Goal: Task Accomplishment & Management: Use online tool/utility

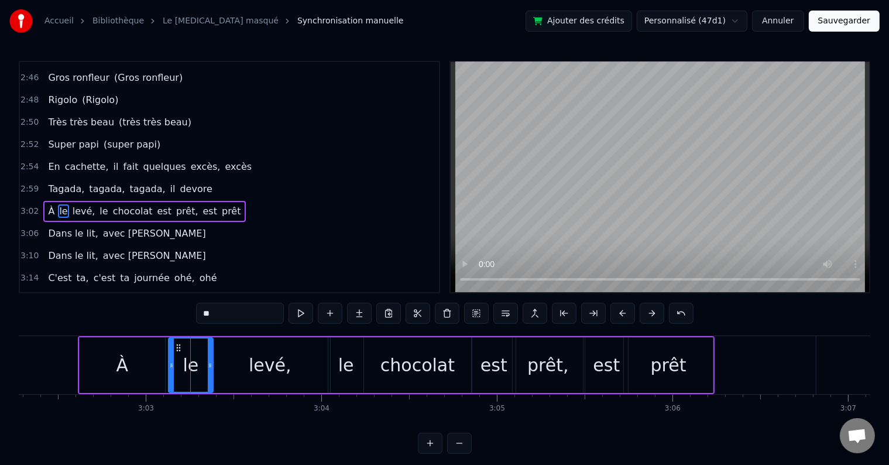
click at [196, 315] on div "0:03 Oh papy [PERSON_NAME], Oh papy paco, [PERSON_NAME], ohé 0:07 Oh papy paco,…" at bounding box center [444, 257] width 851 height 393
type input "*****"
click at [235, 200] on div "3:02 À peine levé, le chocolat est prêt, est prêt" at bounding box center [229, 211] width 419 height 22
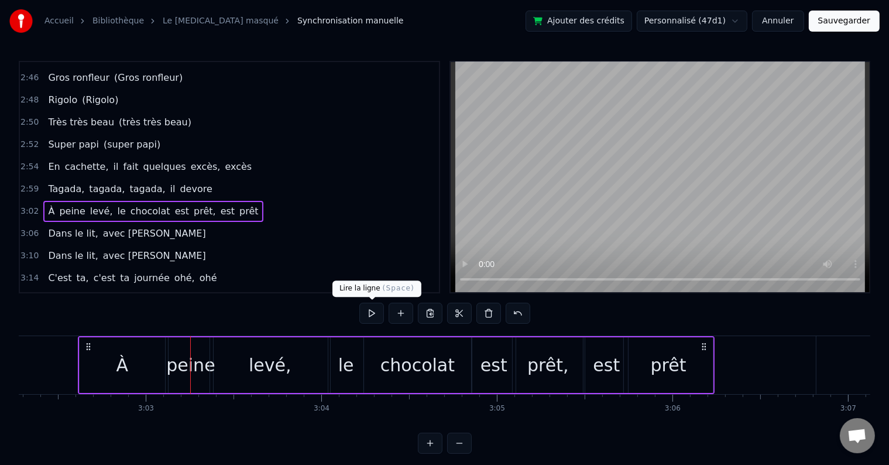
click at [367, 325] on div at bounding box center [444, 313] width 171 height 23
click at [371, 316] on button at bounding box center [371, 312] width 25 height 21
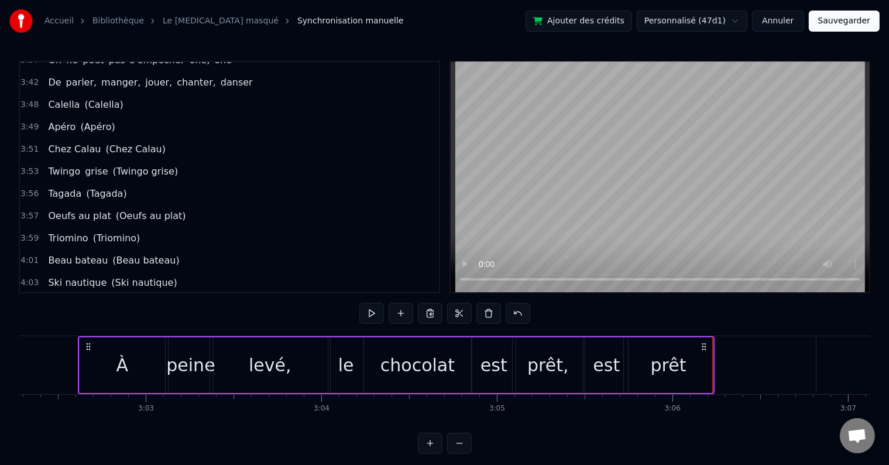
scroll to position [1339, 0]
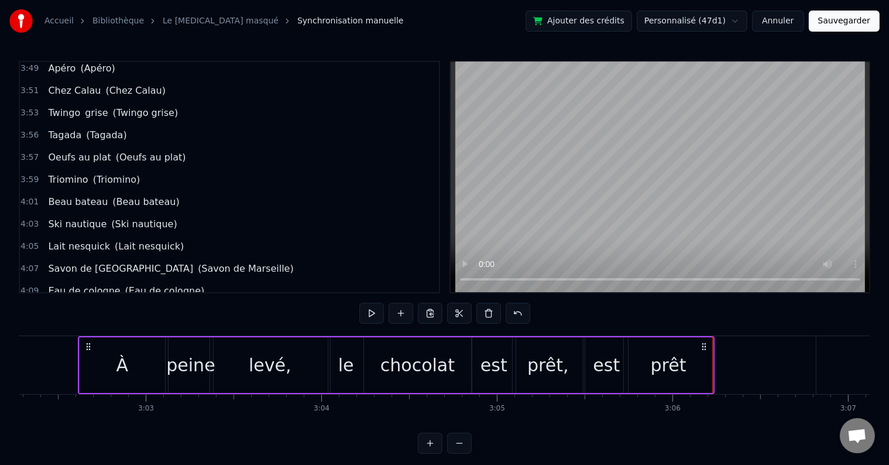
click at [64, 262] on span "Savon de [GEOGRAPHIC_DATA]" at bounding box center [120, 268] width 147 height 13
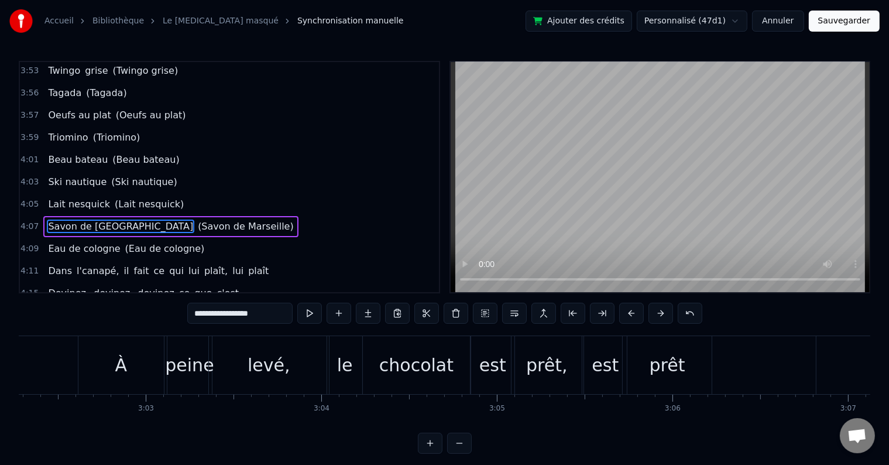
scroll to position [0, 43410]
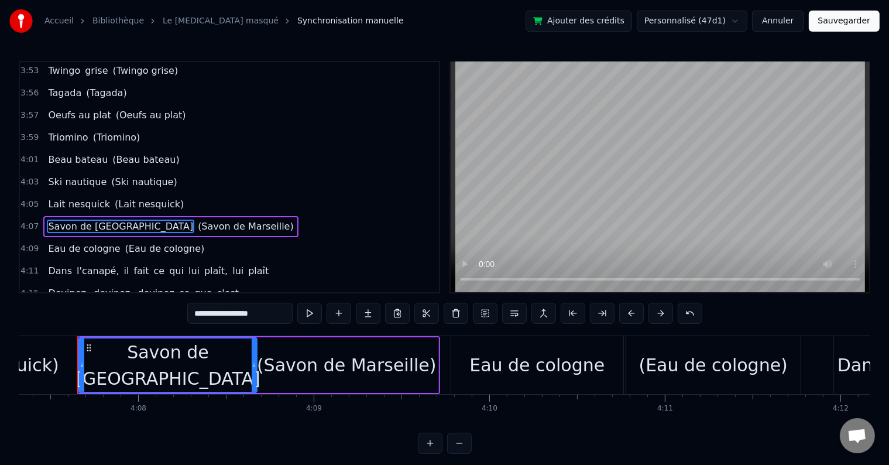
drag, startPoint x: 264, startPoint y: 310, endPoint x: 183, endPoint y: 308, distance: 81.9
click at [183, 308] on div "0:03 Oh papy [PERSON_NAME], Oh papy paco, [PERSON_NAME], ohé 0:07 Oh papy paco,…" at bounding box center [444, 257] width 851 height 393
paste input "text"
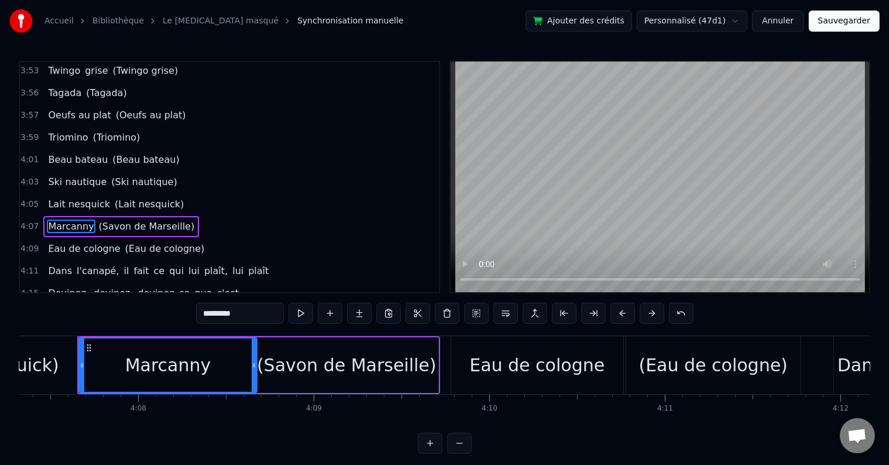
click at [207, 316] on input "********" at bounding box center [240, 312] width 88 height 21
click at [250, 314] on input "********" at bounding box center [240, 312] width 88 height 21
click at [129, 219] on span "(Savon de Marseille)" at bounding box center [147, 225] width 98 height 13
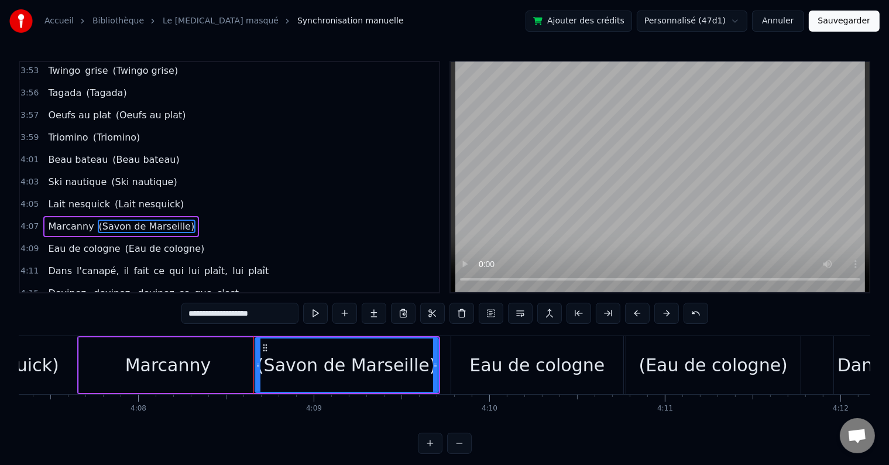
drag, startPoint x: 260, startPoint y: 317, endPoint x: 194, endPoint y: 310, distance: 66.5
click at [194, 310] on input "**********" at bounding box center [239, 312] width 117 height 21
paste input "text"
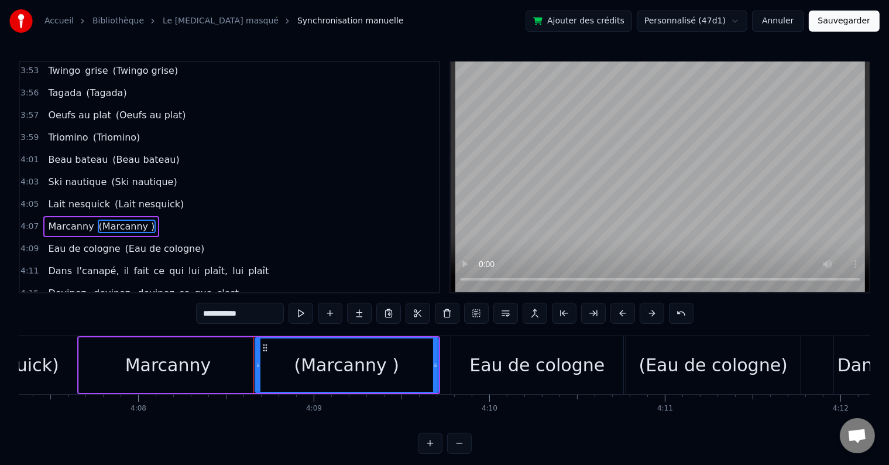
click at [243, 311] on input "**********" at bounding box center [240, 312] width 88 height 21
type input "**********"
click at [198, 193] on div "4:05 [PERSON_NAME] ([PERSON_NAME])" at bounding box center [229, 204] width 419 height 22
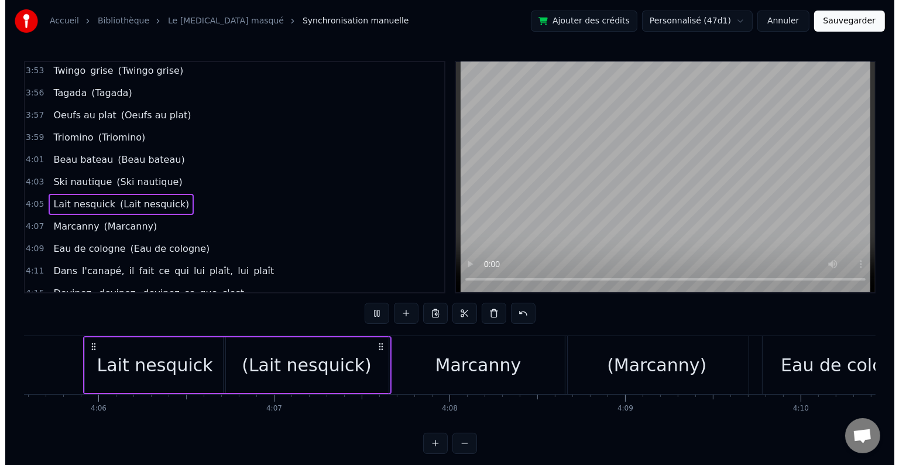
scroll to position [0, 43875]
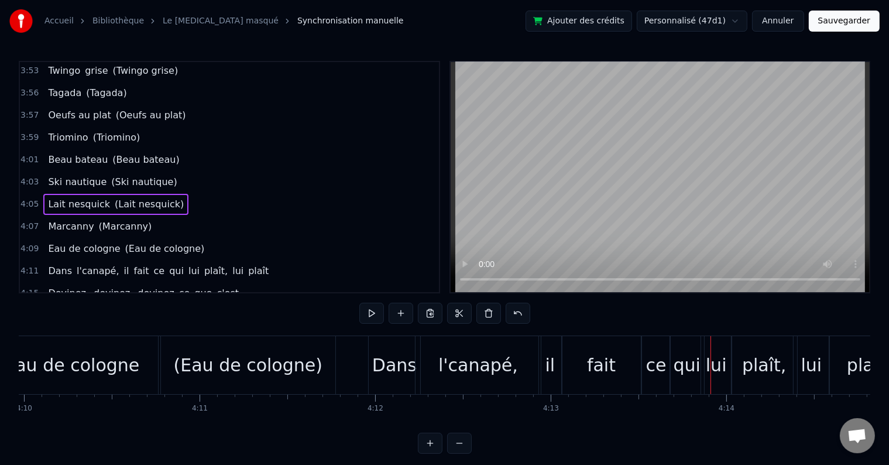
click at [848, 21] on button "Sauvegarder" at bounding box center [844, 21] width 71 height 21
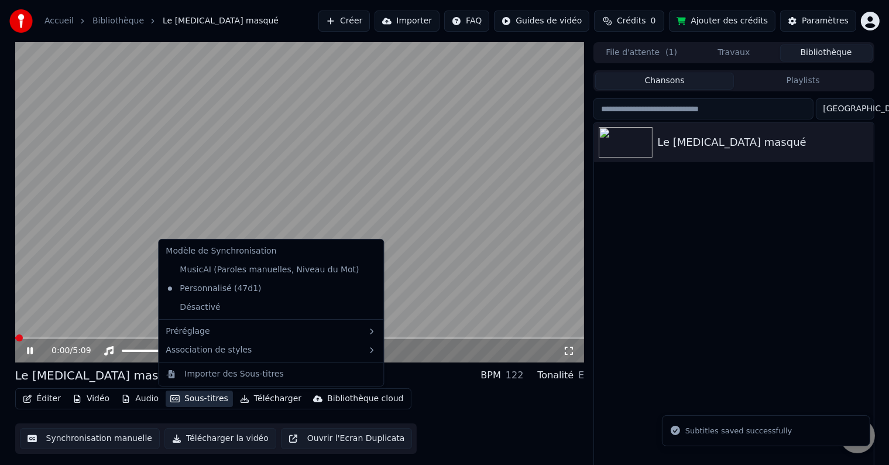
click at [181, 398] on button "Sous-titres" at bounding box center [199, 398] width 67 height 16
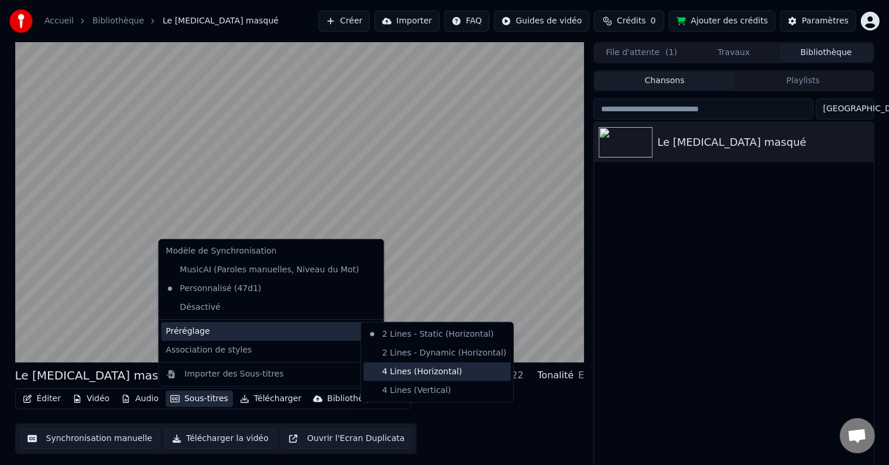
click at [416, 371] on div "4 Lines (Horizontal)" at bounding box center [436, 371] width 147 height 19
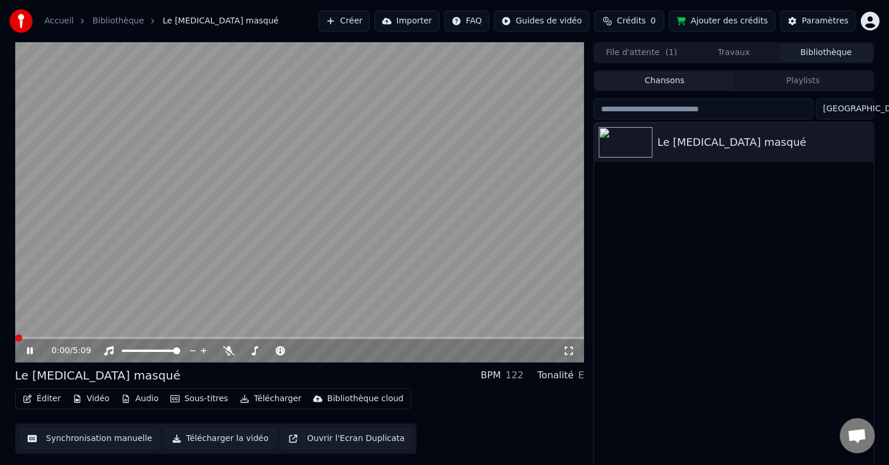
click at [15, 335] on span at bounding box center [18, 337] width 7 height 7
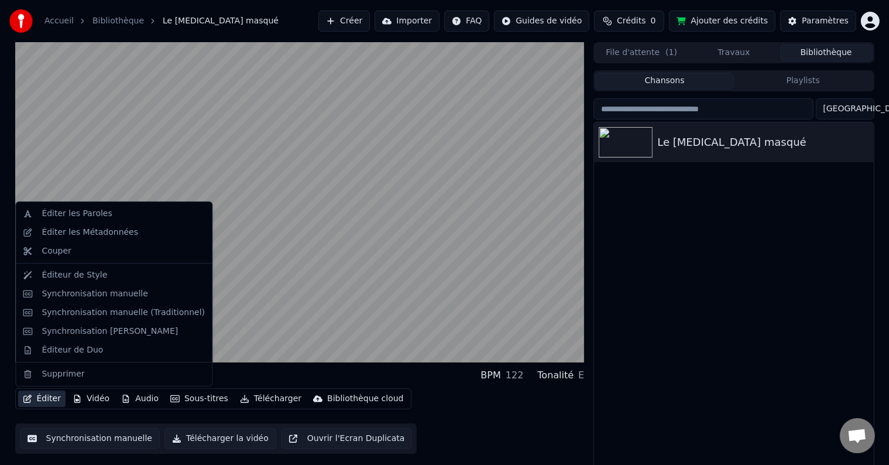
click at [39, 398] on button "Éditer" at bounding box center [41, 398] width 47 height 16
click at [105, 234] on div "Éditer les Métadonnées" at bounding box center [90, 232] width 97 height 12
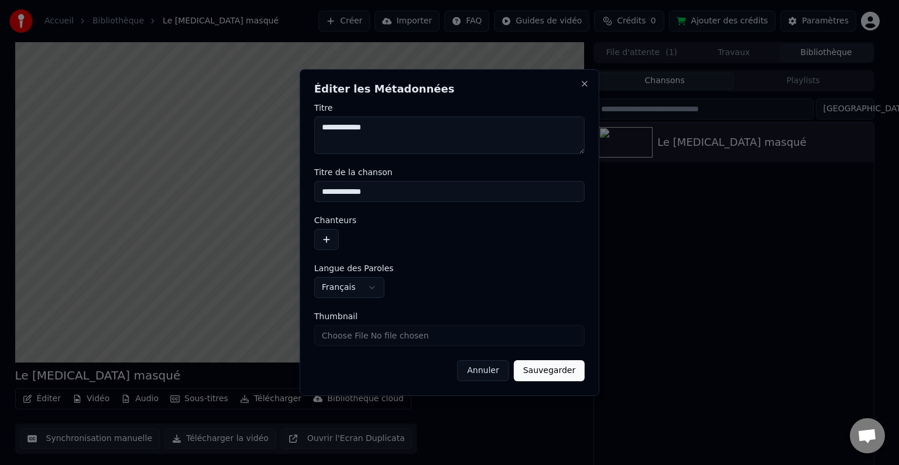
drag, startPoint x: 368, startPoint y: 147, endPoint x: 309, endPoint y: 133, distance: 60.7
click at [309, 133] on div "**********" at bounding box center [450, 232] width 300 height 326
drag, startPoint x: 388, startPoint y: 135, endPoint x: 304, endPoint y: 133, distance: 84.3
click at [304, 133] on div "**********" at bounding box center [450, 232] width 300 height 326
drag, startPoint x: 378, startPoint y: 192, endPoint x: 323, endPoint y: 192, distance: 55.0
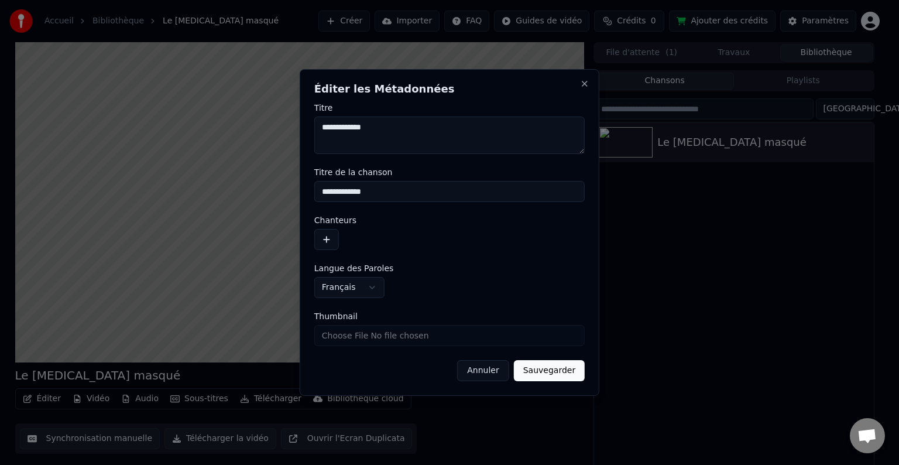
click at [323, 192] on input "**********" at bounding box center [449, 191] width 270 height 21
drag, startPoint x: 384, startPoint y: 135, endPoint x: 341, endPoint y: 133, distance: 43.3
click at [341, 133] on textarea "**********" at bounding box center [449, 134] width 270 height 37
click at [328, 191] on input "**********" at bounding box center [449, 191] width 270 height 21
type input "**********"
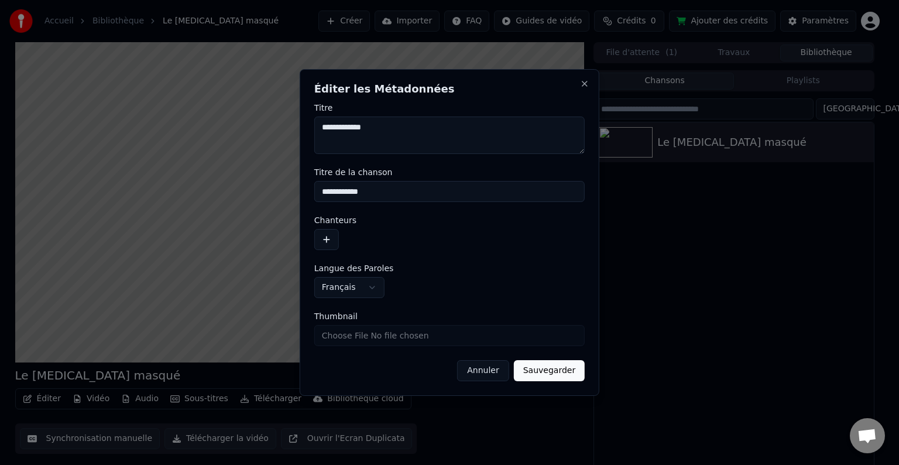
drag, startPoint x: 388, startPoint y: 128, endPoint x: 255, endPoint y: 136, distance: 133.6
click at [255, 136] on body "**********" at bounding box center [444, 232] width 889 height 465
paste textarea
type textarea "**********"
click at [562, 370] on button "Sauvegarder" at bounding box center [549, 370] width 71 height 21
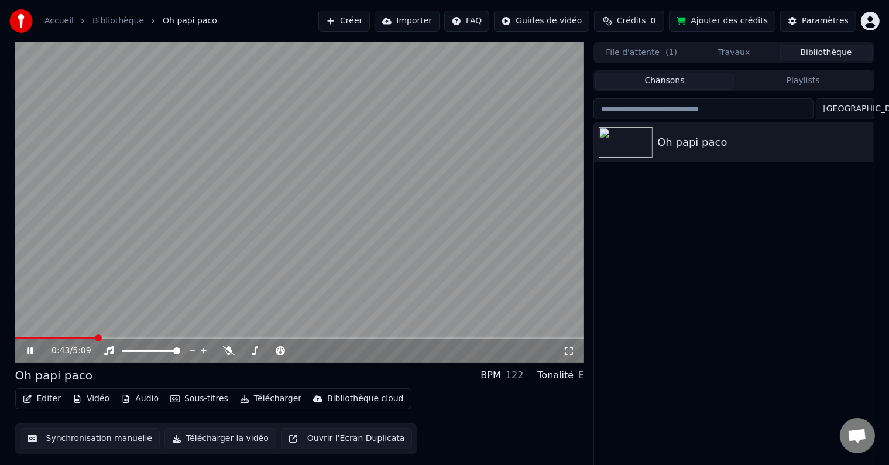
click at [33, 353] on icon at bounding box center [38, 350] width 27 height 9
click at [54, 398] on button "Éditer" at bounding box center [41, 398] width 47 height 16
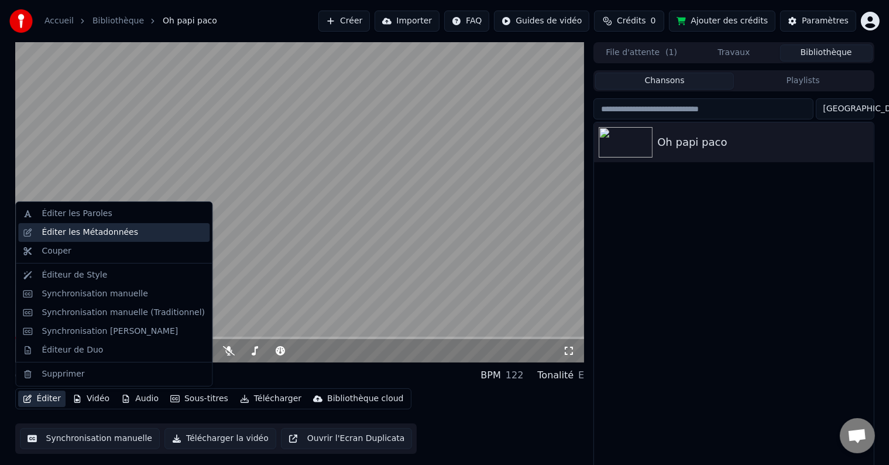
click at [76, 234] on div "Éditer les Métadonnées" at bounding box center [90, 232] width 97 height 12
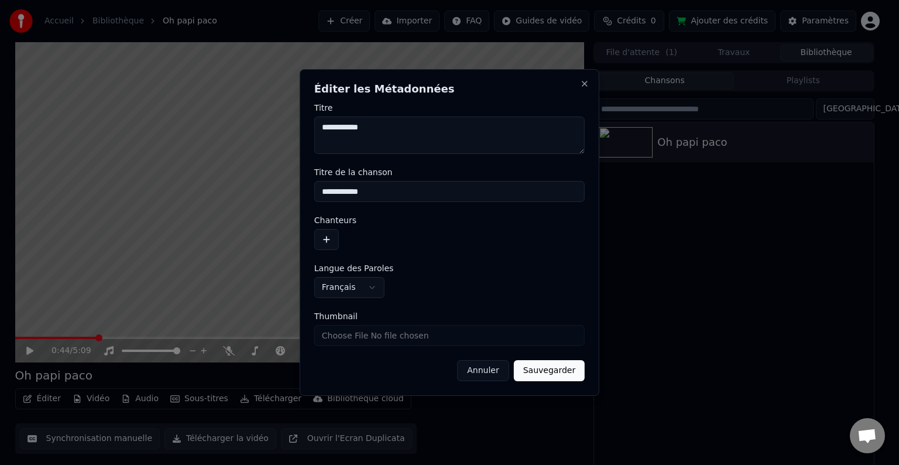
drag, startPoint x: 386, startPoint y: 137, endPoint x: 290, endPoint y: 135, distance: 95.4
click at [290, 135] on body "**********" at bounding box center [444, 232] width 889 height 465
drag, startPoint x: 377, startPoint y: 190, endPoint x: 286, endPoint y: 194, distance: 92.0
click at [286, 194] on body "**********" at bounding box center [444, 232] width 889 height 465
click at [556, 379] on button "Sauvegarder" at bounding box center [549, 370] width 71 height 21
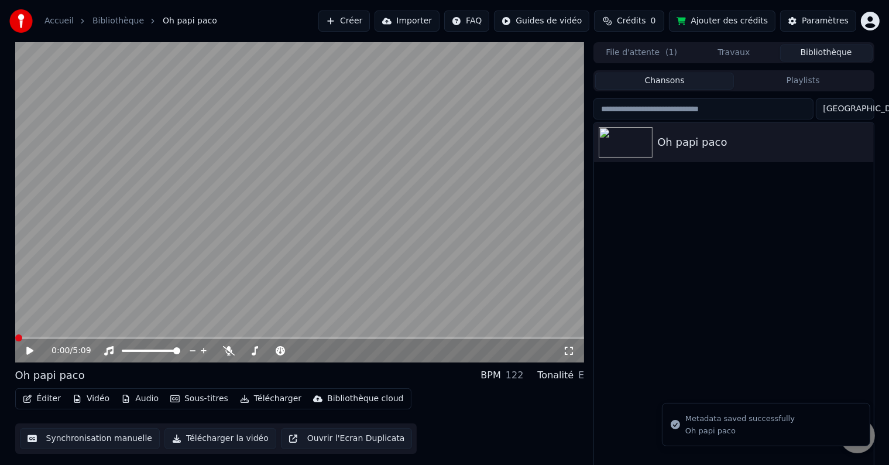
click at [27, 352] on icon at bounding box center [29, 350] width 7 height 8
drag, startPoint x: 21, startPoint y: 335, endPoint x: 0, endPoint y: 339, distance: 21.5
click at [0, 339] on div "0:46 / 5:09 Oh papi paco BPM 122 Tonalité E Éditer Vidéo Audio Sous-titres Télé…" at bounding box center [444, 256] width 889 height 428
click at [17, 336] on span at bounding box center [16, 337] width 2 height 2
click at [15, 337] on span at bounding box center [18, 337] width 7 height 7
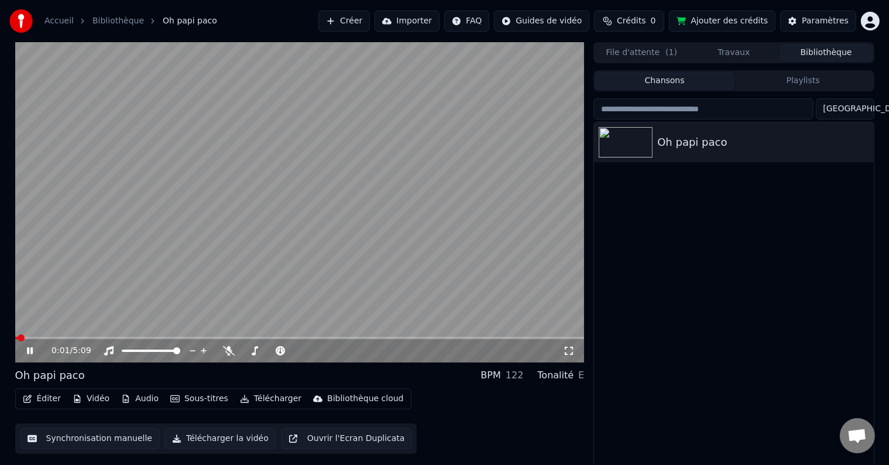
click at [30, 349] on icon at bounding box center [30, 350] width 6 height 7
click at [41, 397] on button "Éditer" at bounding box center [41, 398] width 47 height 16
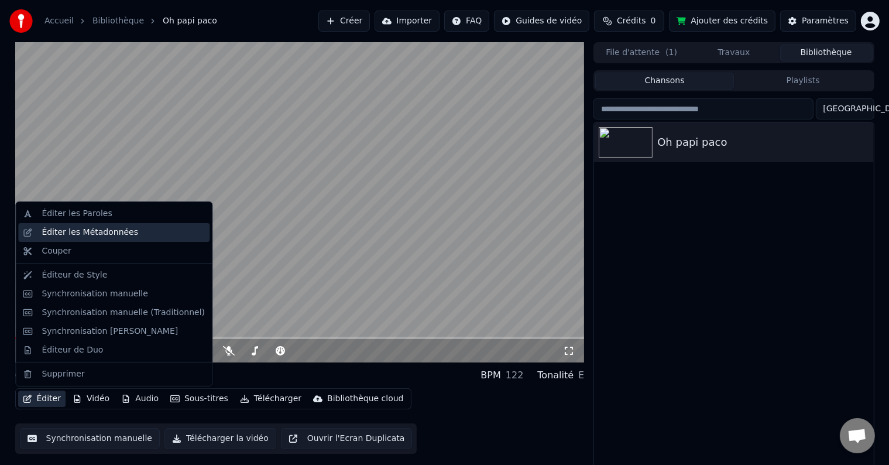
click at [81, 234] on div "Éditer les Métadonnées" at bounding box center [90, 232] width 97 height 12
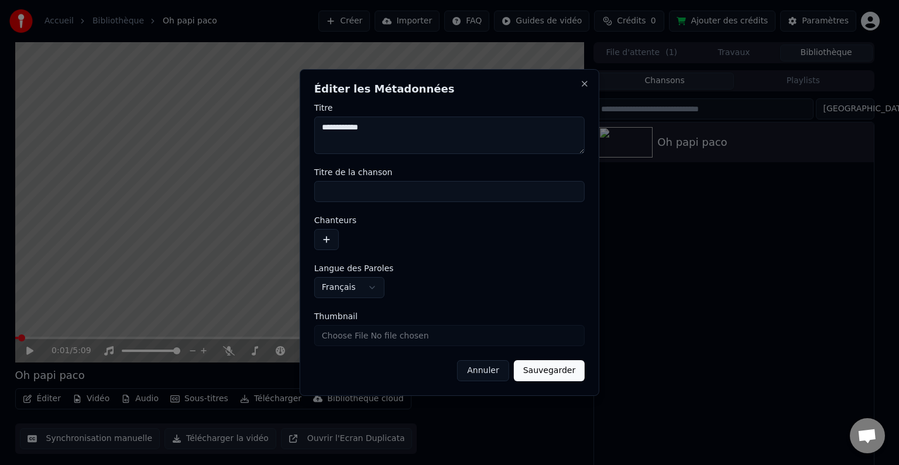
drag, startPoint x: 422, startPoint y: 137, endPoint x: 262, endPoint y: 136, distance: 160.3
click at [262, 136] on body "**********" at bounding box center [444, 232] width 889 height 465
click at [547, 379] on button "Sauvegarder" at bounding box center [549, 370] width 71 height 21
click at [548, 372] on button "Sauvegarder" at bounding box center [549, 370] width 71 height 21
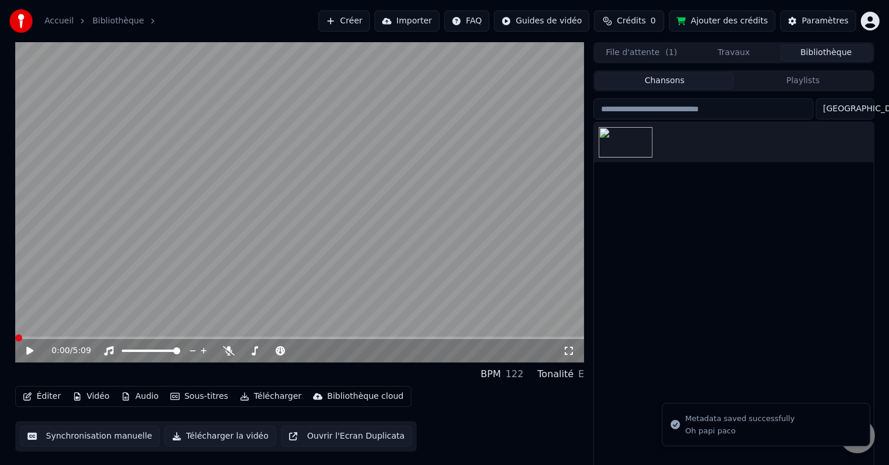
click at [35, 353] on icon at bounding box center [38, 350] width 27 height 9
click at [35, 354] on icon at bounding box center [38, 350] width 27 height 9
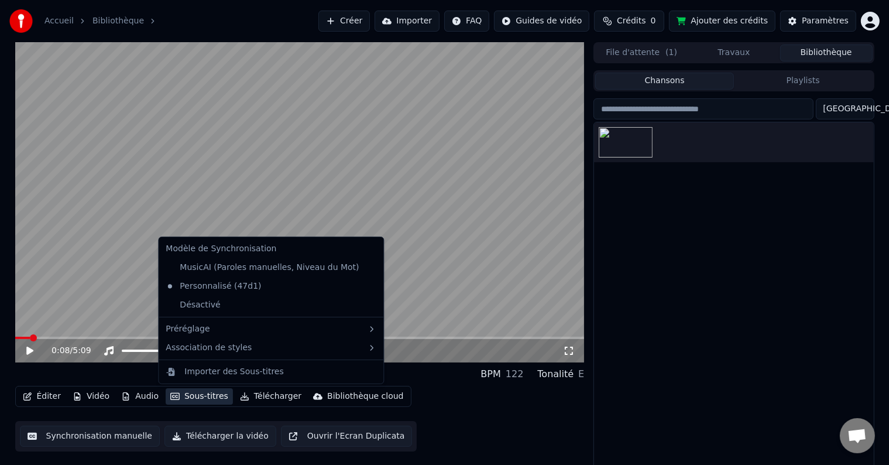
click at [202, 396] on button "Sous-titres" at bounding box center [199, 396] width 67 height 16
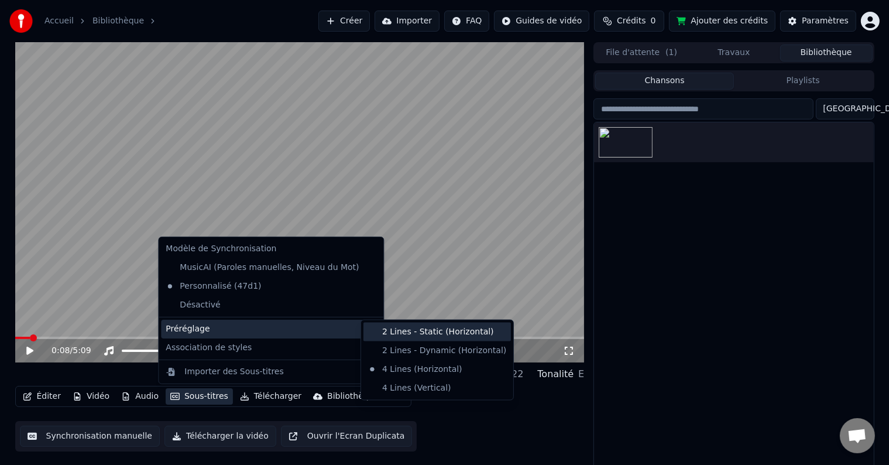
click at [399, 331] on div "2 Lines - Static (Horizontal)" at bounding box center [436, 331] width 147 height 19
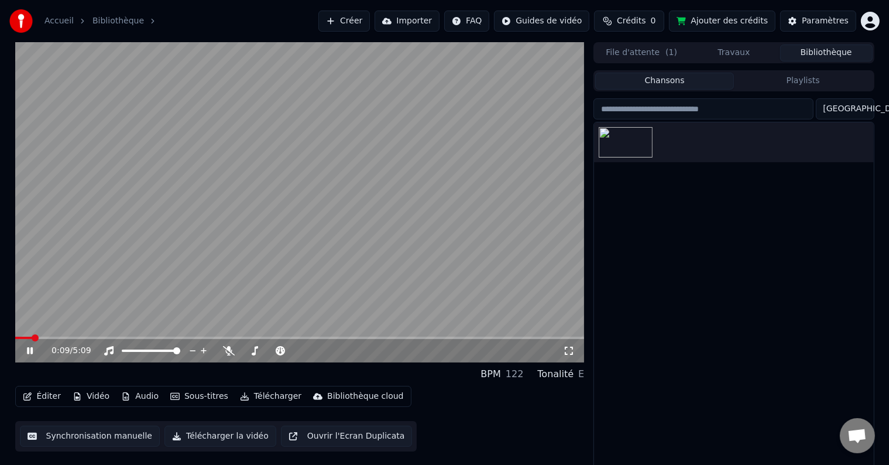
click at [30, 356] on div "0:09 / 5:09" at bounding box center [299, 350] width 569 height 23
click at [35, 349] on icon at bounding box center [38, 350] width 27 height 9
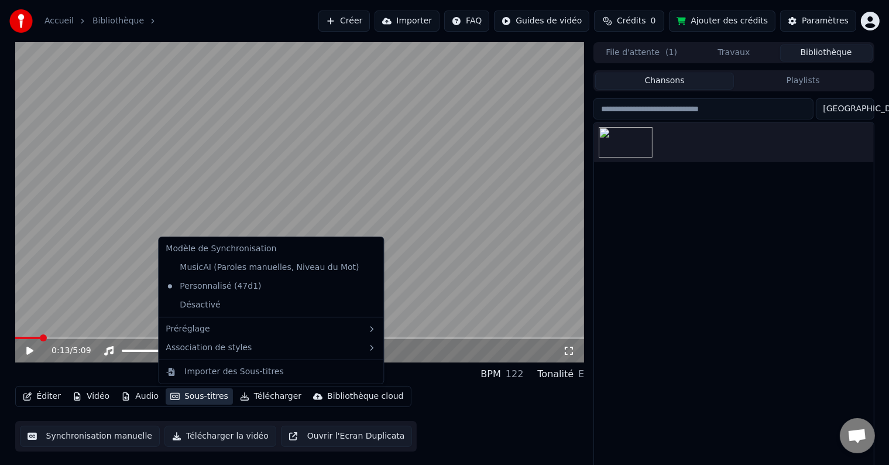
click at [200, 399] on button "Sous-titres" at bounding box center [199, 396] width 67 height 16
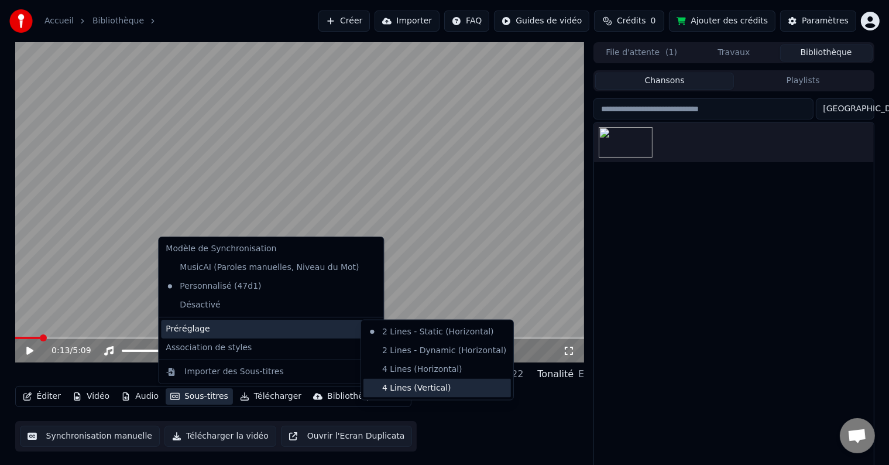
click at [404, 386] on div "4 Lines (Vertical)" at bounding box center [436, 388] width 147 height 19
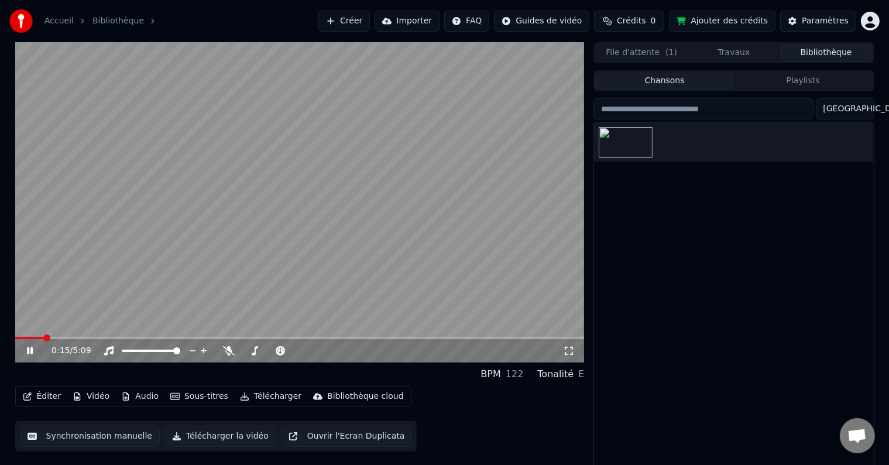
click at [29, 353] on icon at bounding box center [38, 350] width 27 height 9
click at [15, 337] on span at bounding box center [18, 337] width 7 height 7
click at [23, 353] on div "0:00 / 5:09" at bounding box center [300, 351] width 560 height 12
click at [29, 354] on icon at bounding box center [38, 350] width 27 height 9
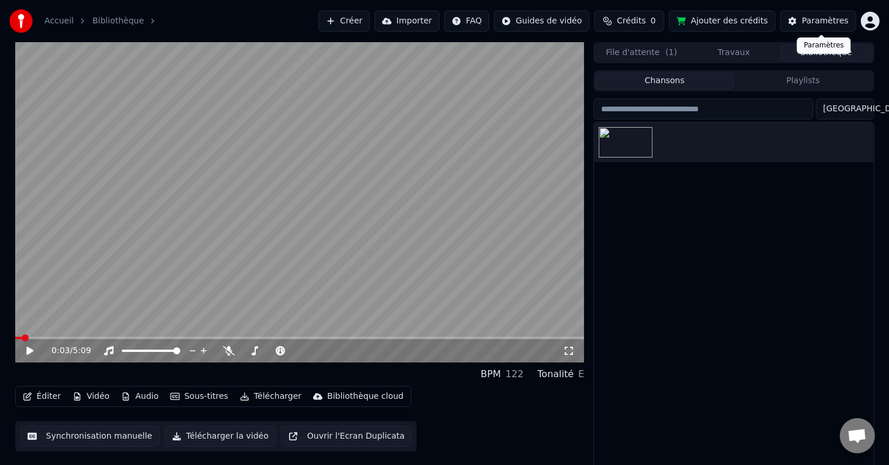
click at [821, 26] on div "Paramètres" at bounding box center [825, 21] width 47 height 12
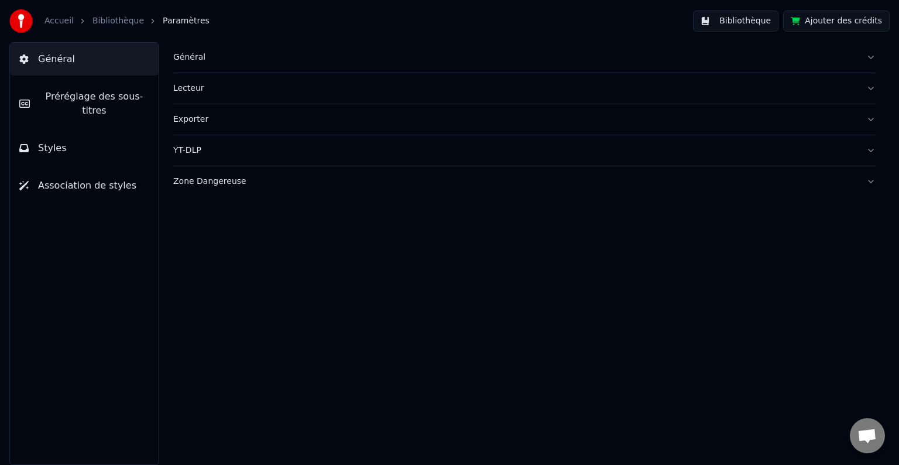
click at [84, 105] on button "Préréglage des sous-titres" at bounding box center [84, 103] width 149 height 47
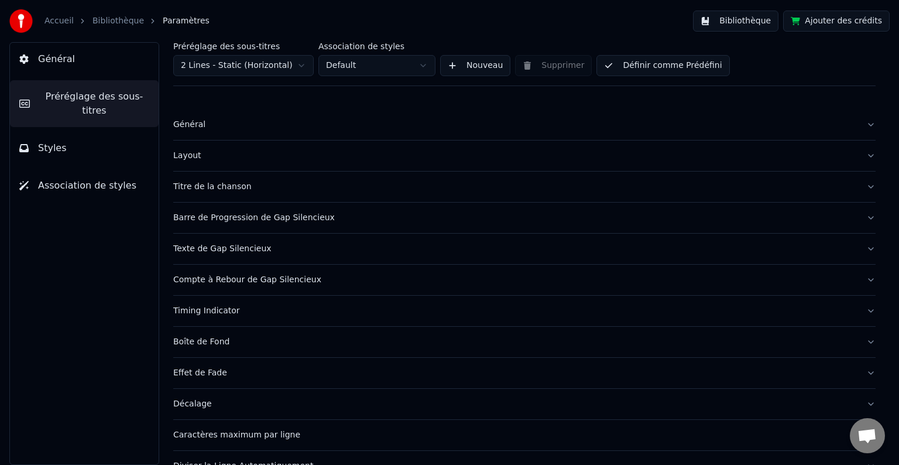
click at [226, 161] on div "Layout" at bounding box center [514, 156] width 683 height 12
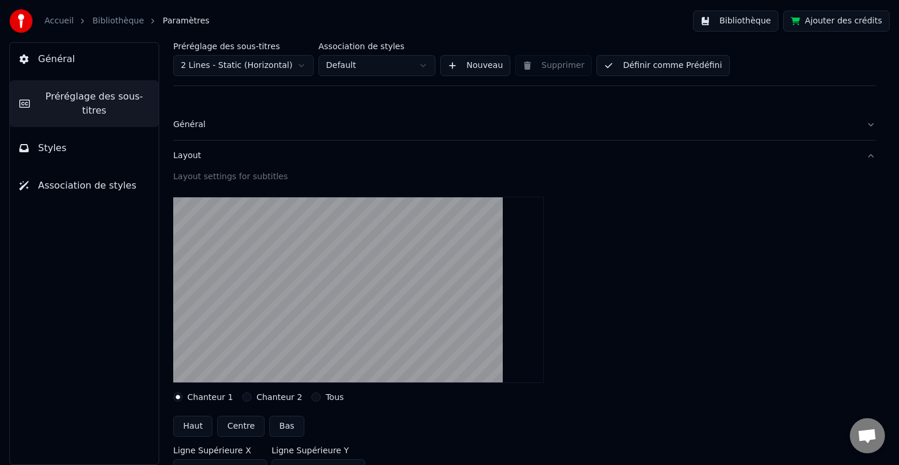
click at [242, 396] on button "Chanteur 2" at bounding box center [246, 396] width 9 height 9
click at [311, 395] on button "Tous" at bounding box center [315, 396] width 9 height 9
click at [243, 396] on button "Chanteur 2" at bounding box center [246, 396] width 9 height 9
click at [190, 398] on label "Chanteur 1" at bounding box center [210, 397] width 46 height 8
click at [183, 398] on button "Chanteur 1" at bounding box center [177, 396] width 9 height 9
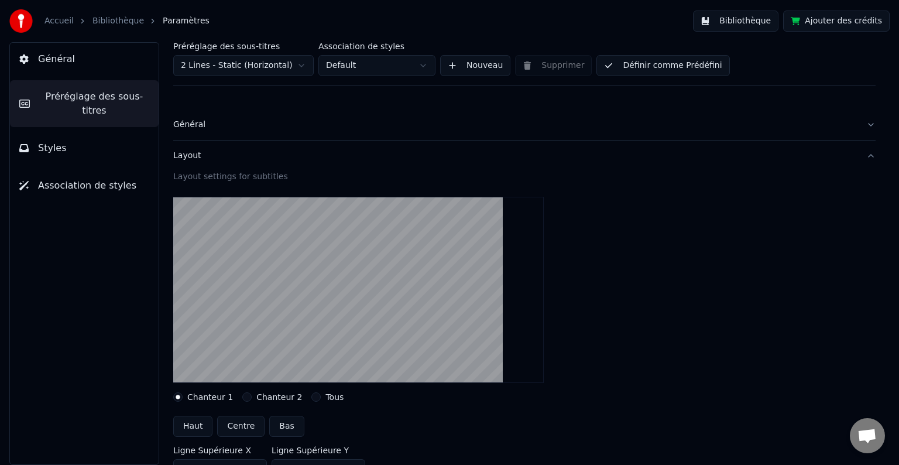
click at [231, 426] on button "Centre" at bounding box center [240, 425] width 47 height 21
type input "***"
click at [34, 387] on div "Général Préréglage des sous-titres Styles Association de styles" at bounding box center [84, 253] width 150 height 422
click at [757, 19] on button "Bibliothèque" at bounding box center [735, 21] width 85 height 21
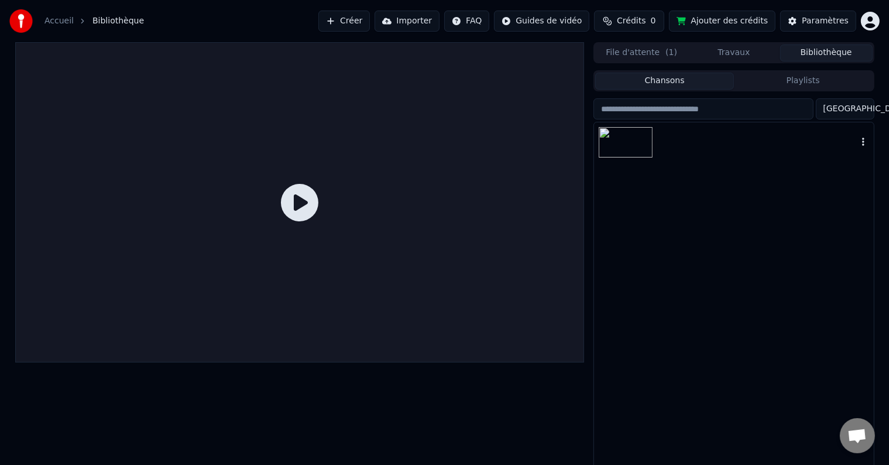
click at [632, 147] on img at bounding box center [626, 142] width 54 height 30
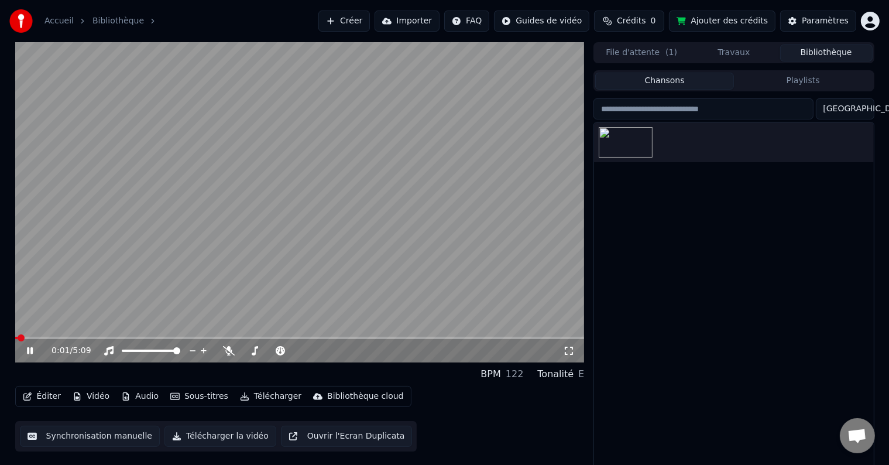
click at [201, 397] on button "Sous-titres" at bounding box center [199, 396] width 67 height 16
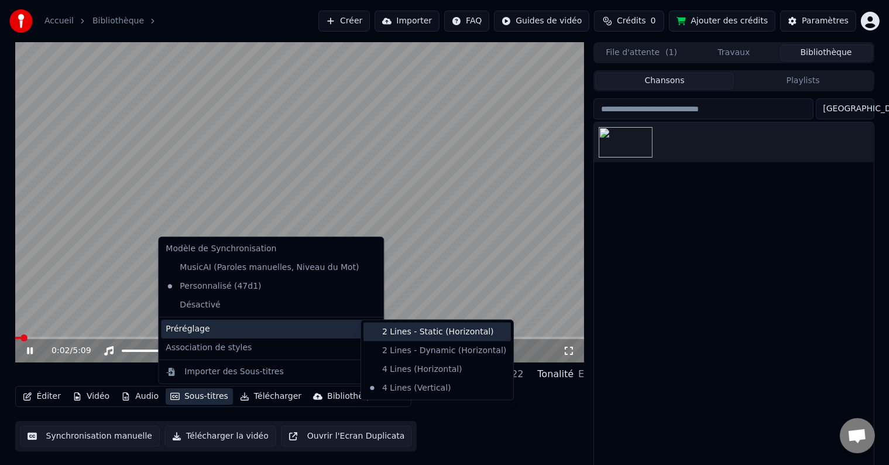
click at [398, 329] on div "2 Lines - Static (Horizontal)" at bounding box center [436, 331] width 147 height 19
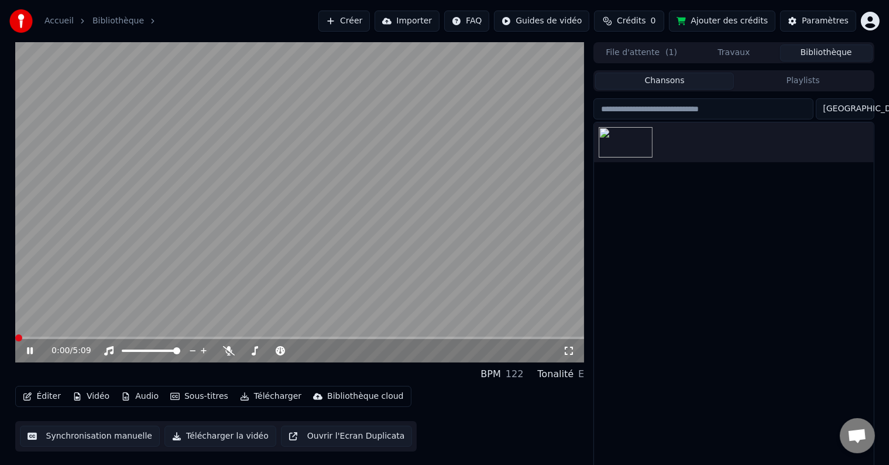
click at [15, 339] on span at bounding box center [18, 337] width 7 height 7
click at [15, 337] on span at bounding box center [18, 337] width 7 height 7
click at [33, 356] on div "0:09 / 5:09" at bounding box center [300, 351] width 560 height 12
click at [29, 349] on icon at bounding box center [30, 350] width 6 height 7
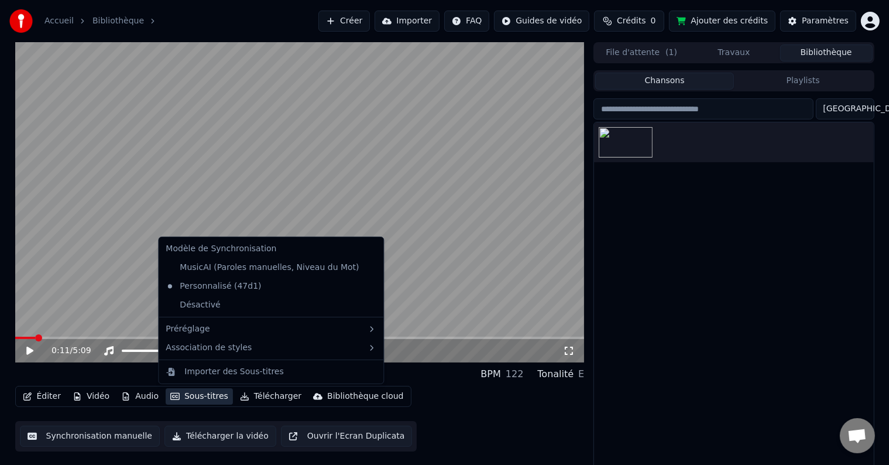
click at [182, 394] on button "Sous-titres" at bounding box center [199, 396] width 67 height 16
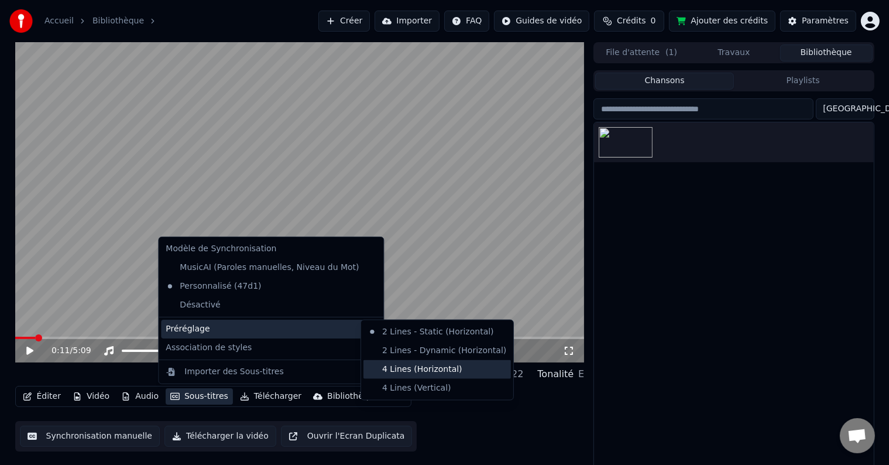
click at [423, 372] on div "4 Lines (Horizontal)" at bounding box center [436, 369] width 147 height 19
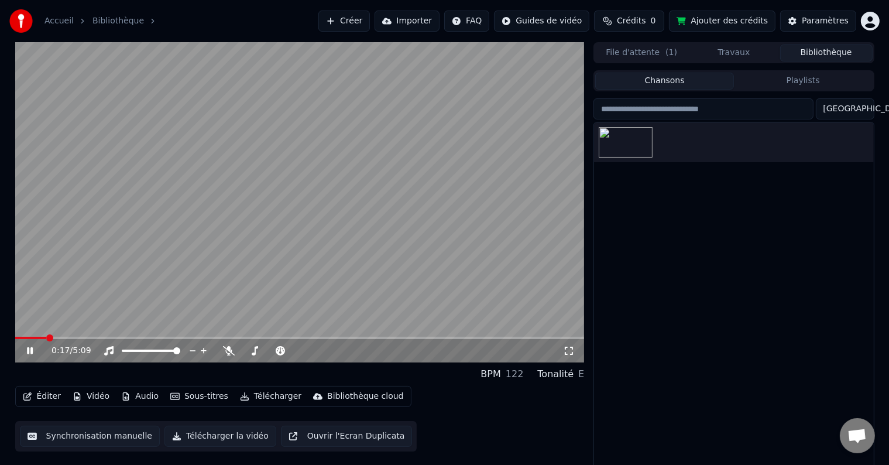
drag, startPoint x: 44, startPoint y: 335, endPoint x: 12, endPoint y: 339, distance: 32.4
click at [12, 339] on div "0:17 / 5:09 BPM 122 Tonalité E Éditer Vidéo Audio Sous-titres Télécharger Bibli…" at bounding box center [445, 256] width 878 height 428
click at [16, 339] on span at bounding box center [16, 337] width 2 height 2
click at [15, 339] on span at bounding box center [15, 337] width 0 height 2
click at [145, 397] on button "Audio" at bounding box center [139, 396] width 47 height 16
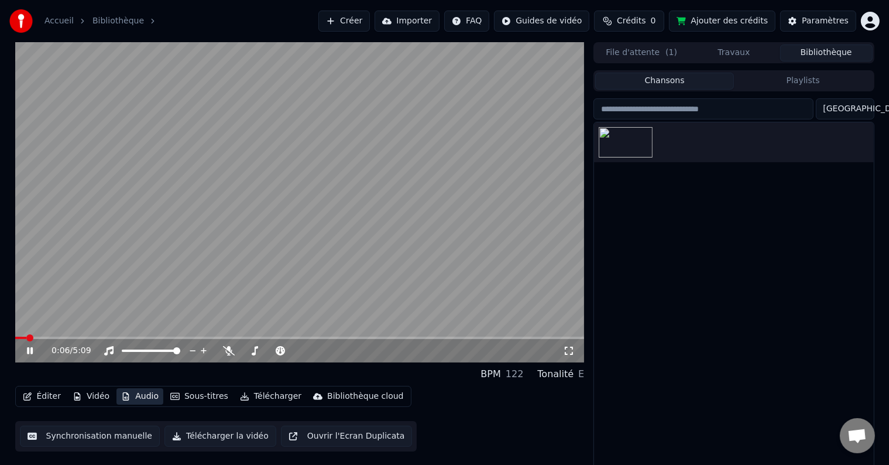
click at [147, 397] on button "Audio" at bounding box center [139, 396] width 47 height 16
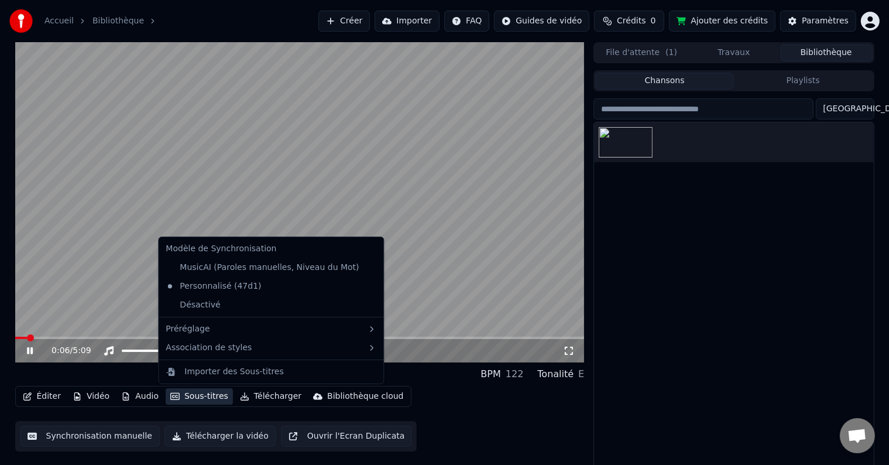
click at [174, 401] on button "Sous-titres" at bounding box center [199, 396] width 67 height 16
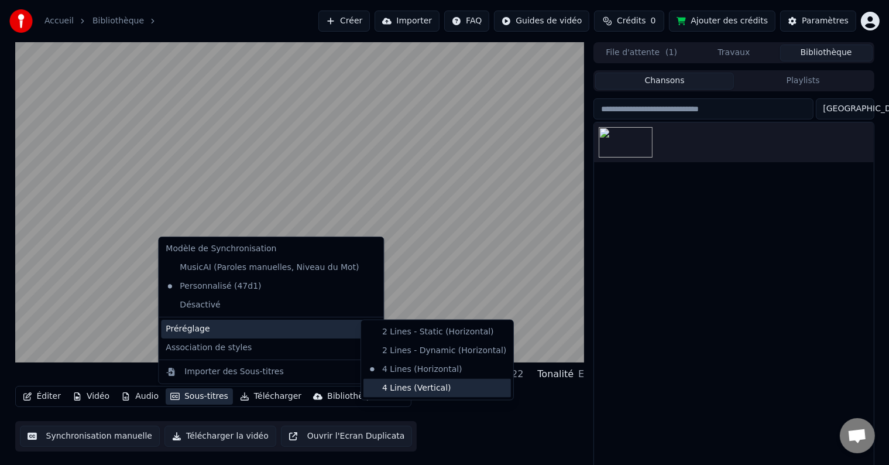
click at [408, 384] on div "4 Lines (Vertical)" at bounding box center [436, 388] width 147 height 19
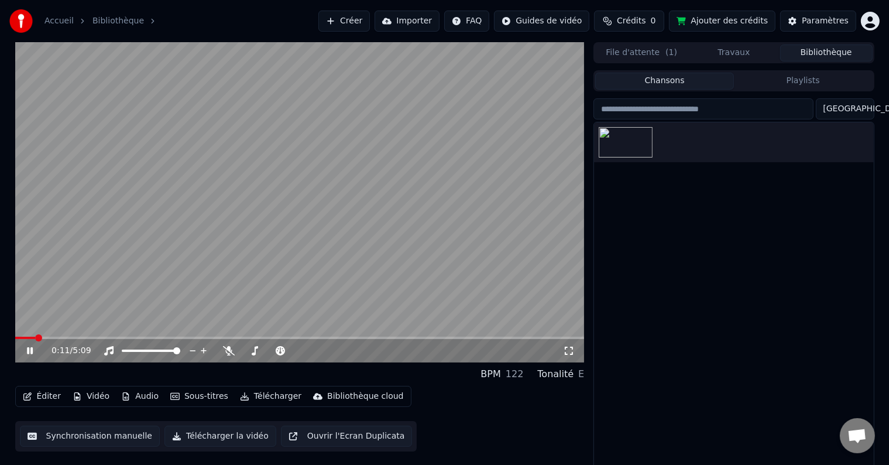
click at [30, 353] on icon at bounding box center [30, 350] width 6 height 7
click at [811, 26] on div "Paramètres" at bounding box center [825, 21] width 47 height 12
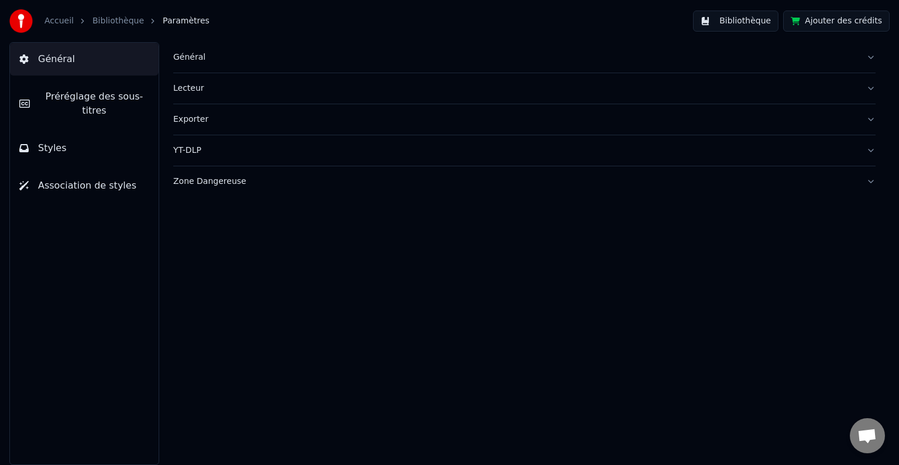
click at [44, 105] on button "Préréglage des sous-titres" at bounding box center [84, 103] width 149 height 47
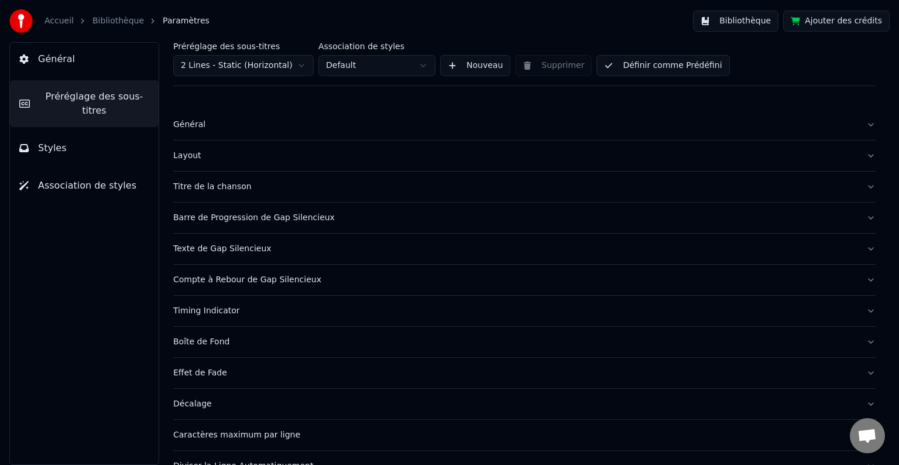
click at [272, 308] on div "Timing Indicator" at bounding box center [514, 311] width 683 height 12
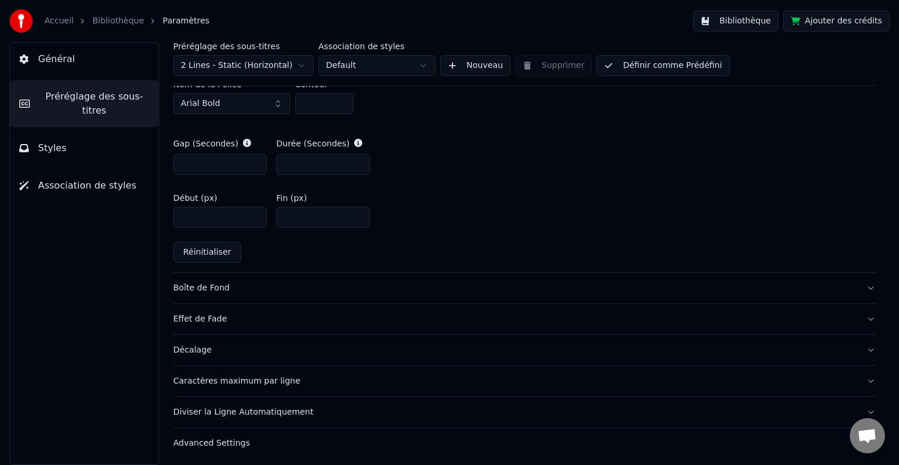
scroll to position [586, 0]
click at [250, 286] on div "Boîte de Fond" at bounding box center [514, 287] width 683 height 12
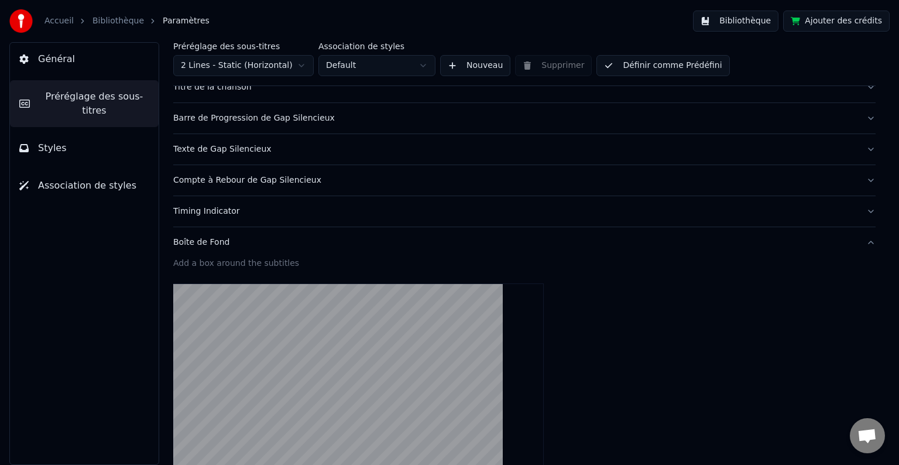
scroll to position [0, 0]
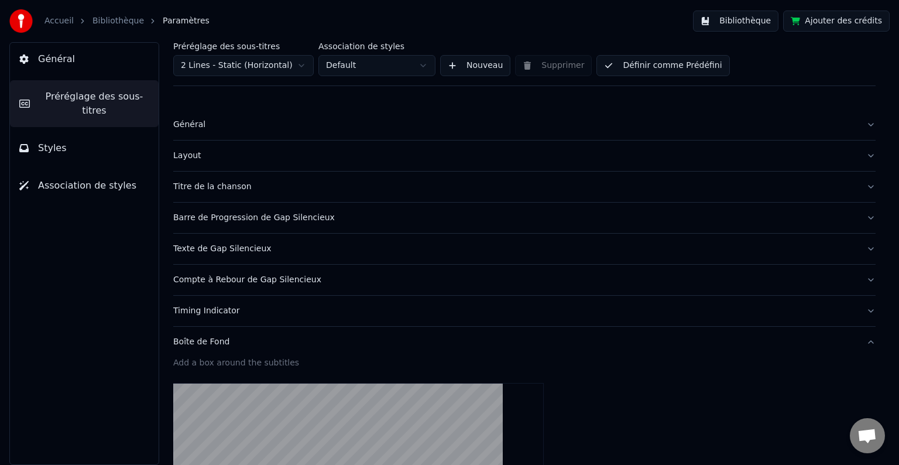
click at [378, 213] on div "Barre de Progression de Gap Silencieux" at bounding box center [514, 218] width 683 height 12
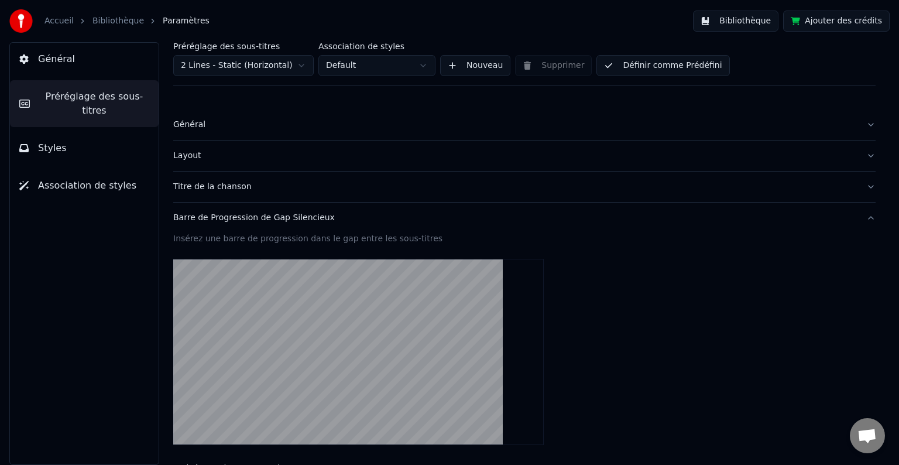
click at [280, 160] on div "Layout" at bounding box center [514, 156] width 683 height 12
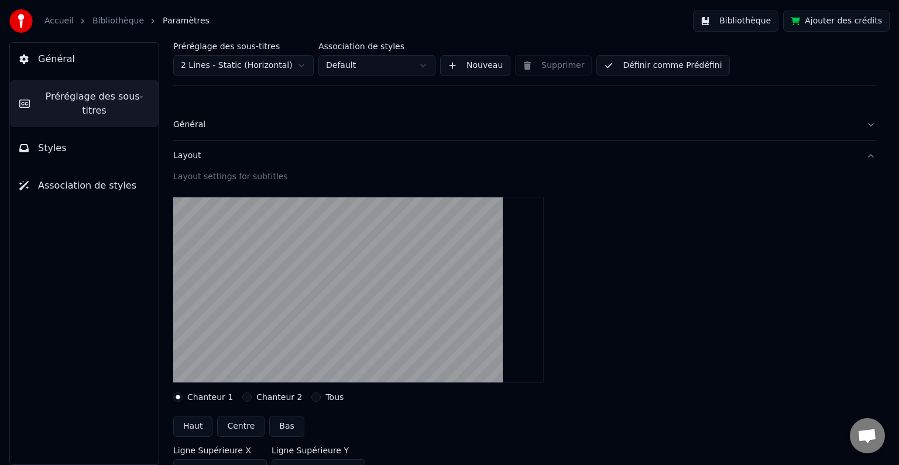
click at [269, 131] on button "Général" at bounding box center [524, 124] width 702 height 30
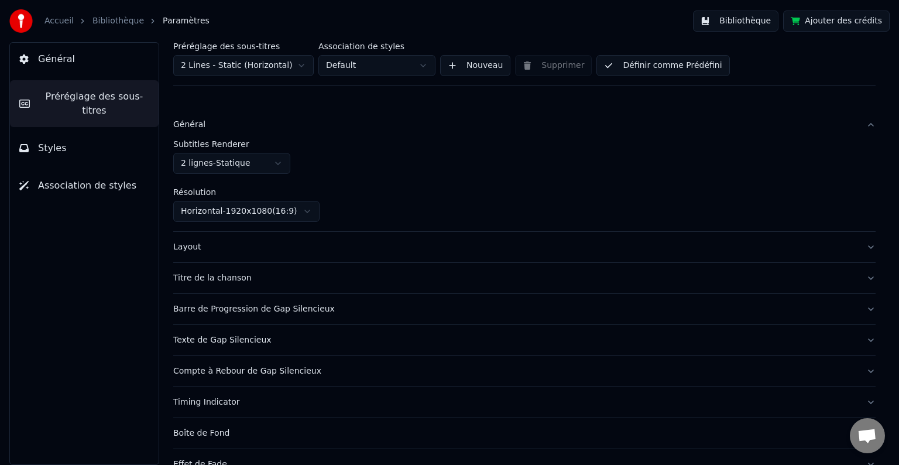
click at [338, 373] on div "Compte à Rebour de Gap Silencieux" at bounding box center [514, 371] width 683 height 12
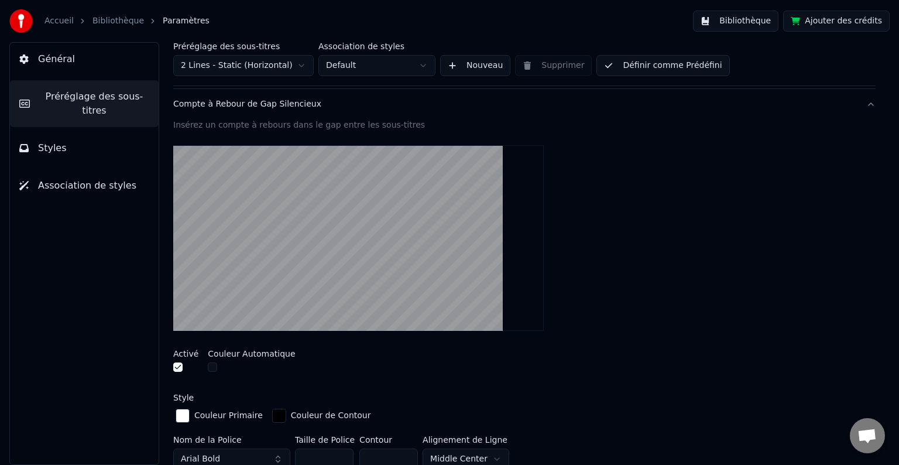
scroll to position [293, 0]
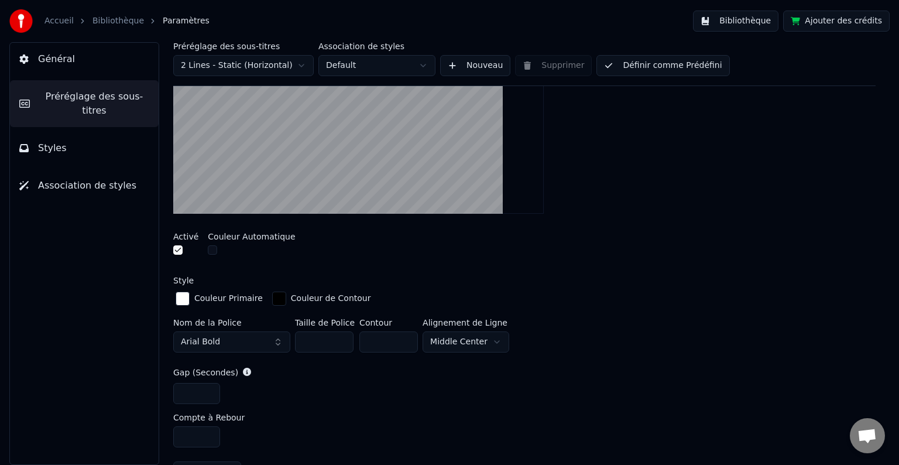
click at [454, 344] on html "Accueil Bibliothèque Paramètres Bibliothèque Ajouter des crédits Général Prérég…" at bounding box center [449, 232] width 899 height 465
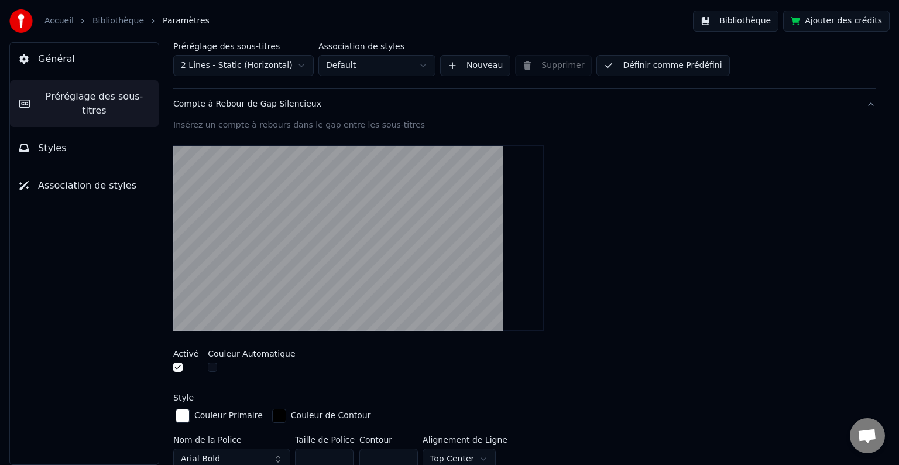
scroll to position [234, 0]
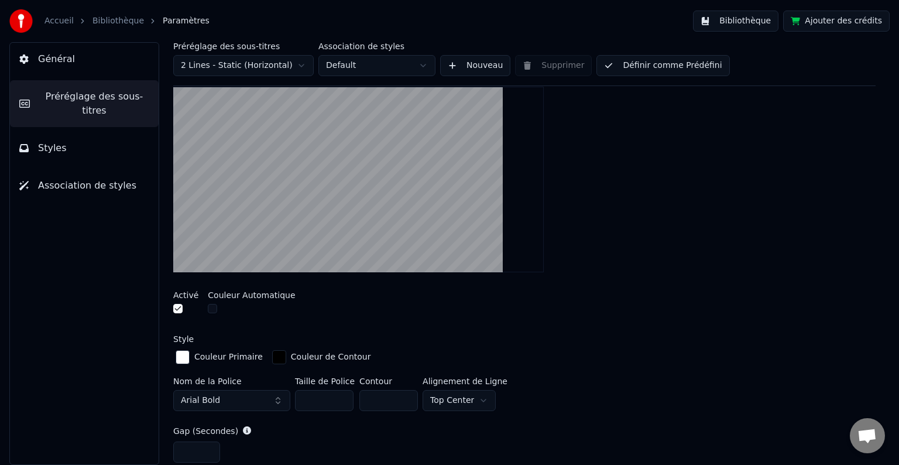
drag, startPoint x: 330, startPoint y: 396, endPoint x: 284, endPoint y: 396, distance: 46.2
click at [284, 396] on div "Nom de la Police Arial Bold Taille de Police ** Contour * Alignement de [GEOGRA…" at bounding box center [524, 396] width 702 height 39
drag, startPoint x: 328, startPoint y: 405, endPoint x: 293, endPoint y: 405, distance: 35.1
click at [294, 405] on div "Nom de la Police Arial Bold Taille de Police *** Contour * Alignement de [GEOGR…" at bounding box center [524, 396] width 702 height 39
type input "***"
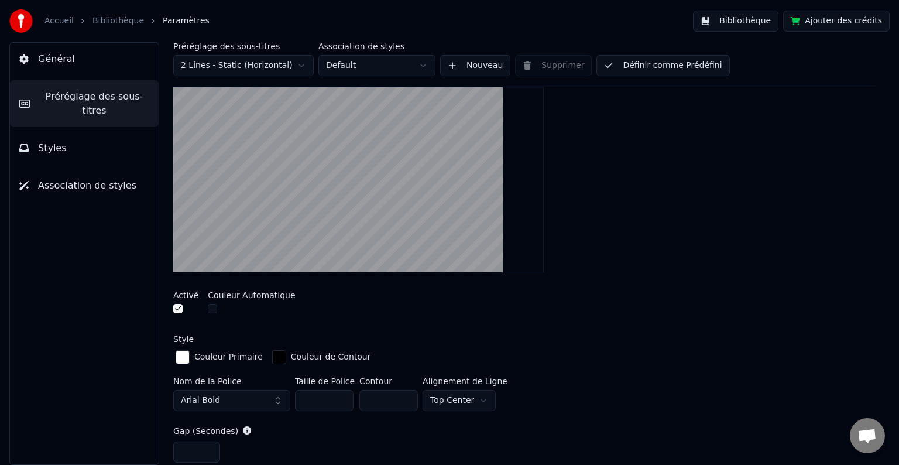
click at [569, 337] on div "Style" at bounding box center [524, 339] width 702 height 8
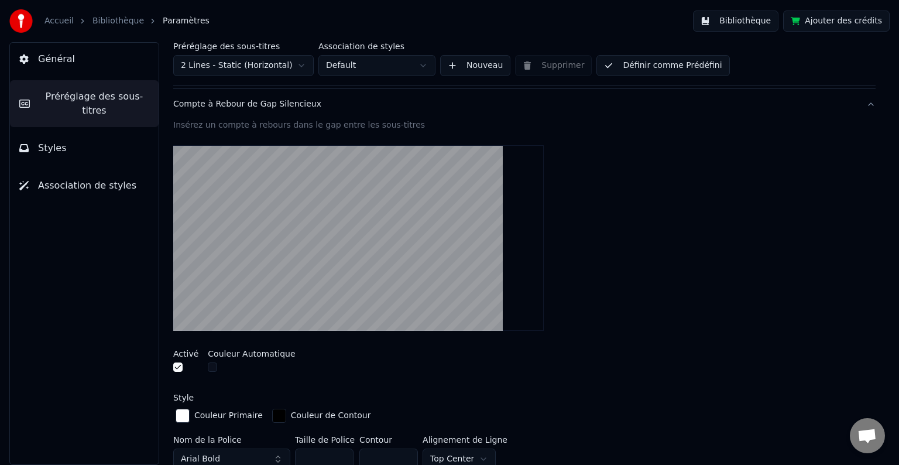
scroll to position [0, 0]
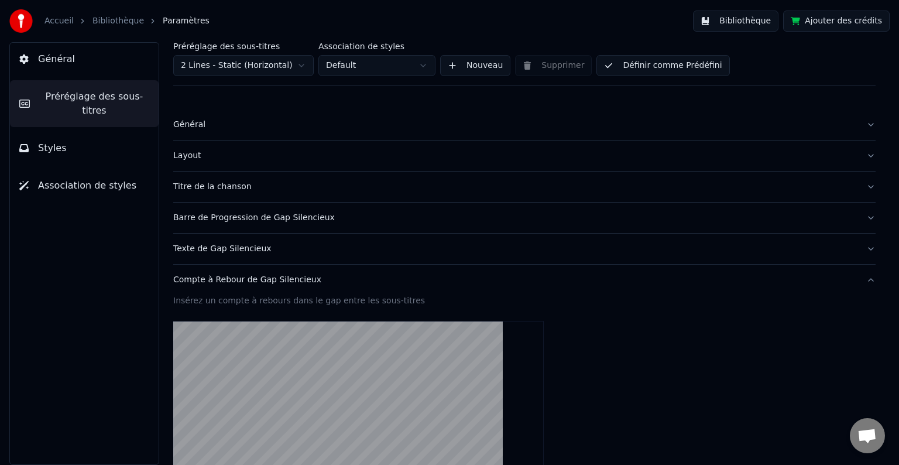
click at [325, 156] on div "Layout" at bounding box center [514, 156] width 683 height 12
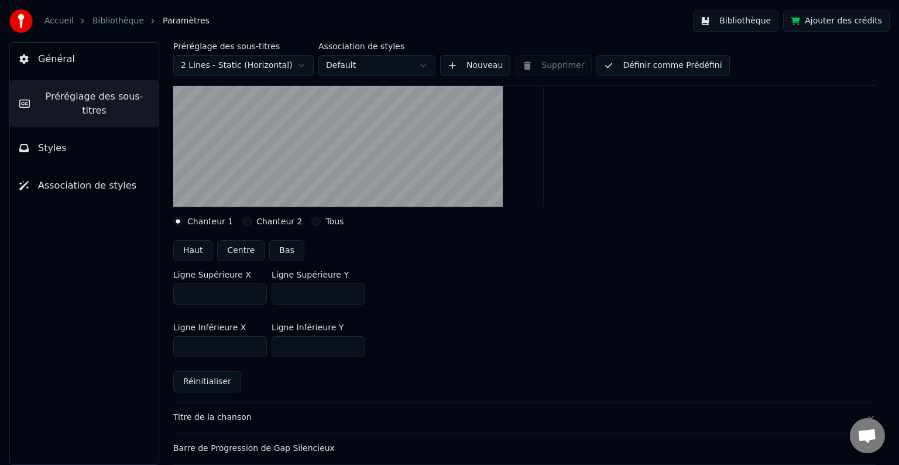
scroll to position [293, 0]
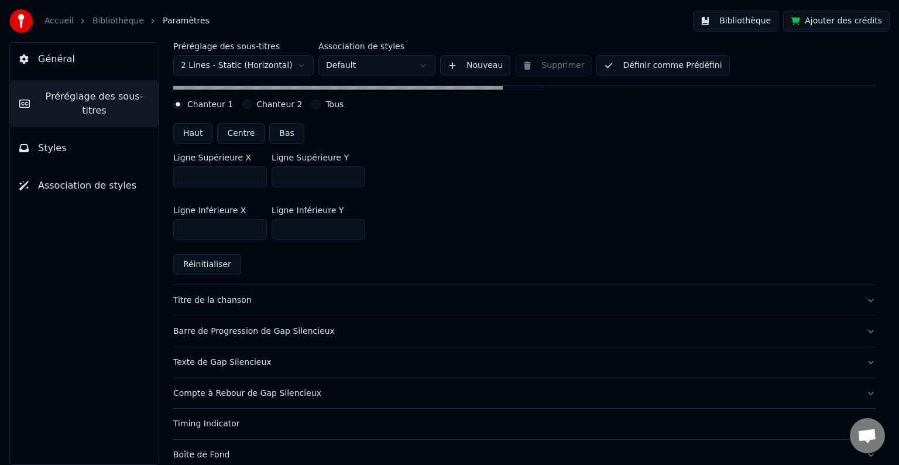
click at [321, 302] on div "Titre de la chanson" at bounding box center [514, 300] width 683 height 12
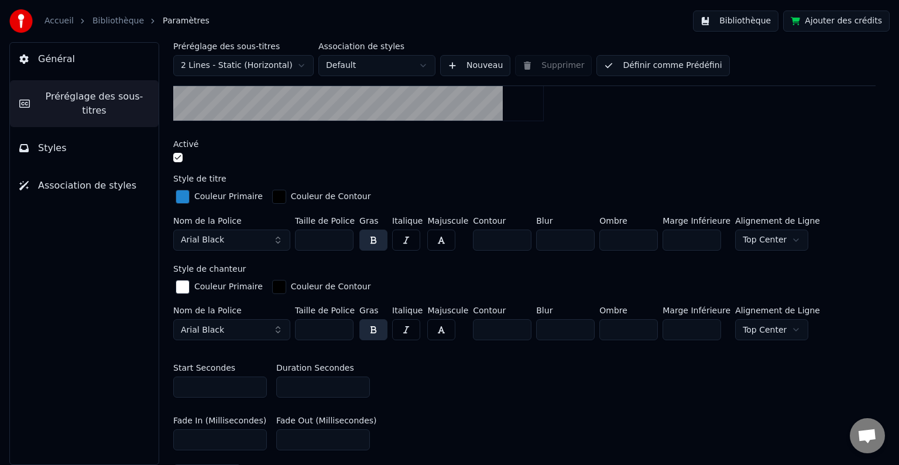
click at [178, 156] on button "button" at bounding box center [177, 157] width 9 height 9
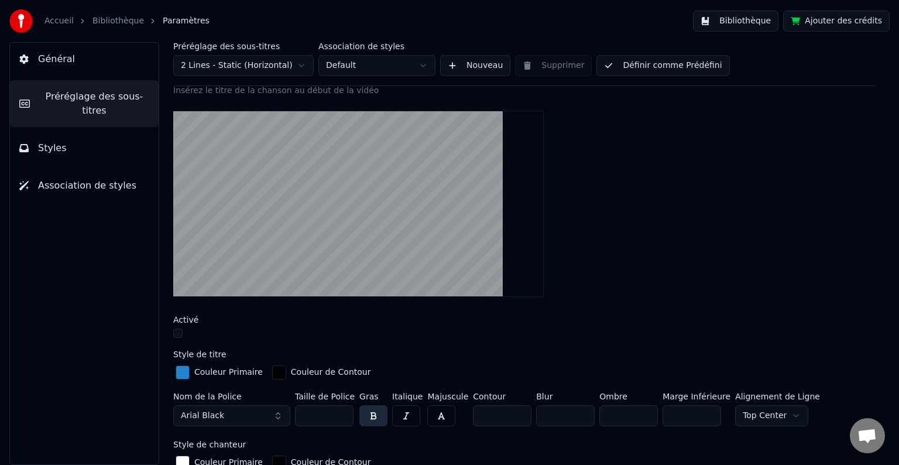
scroll to position [0, 0]
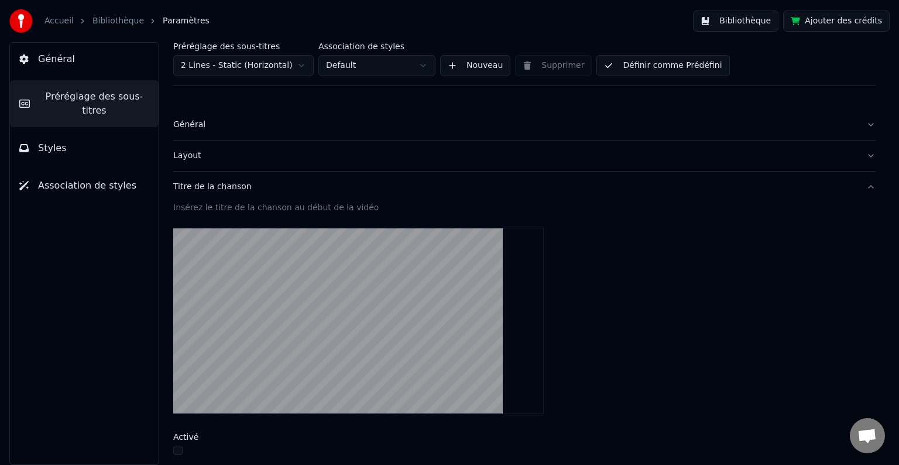
click at [198, 183] on div "Titre de la chanson" at bounding box center [514, 187] width 683 height 12
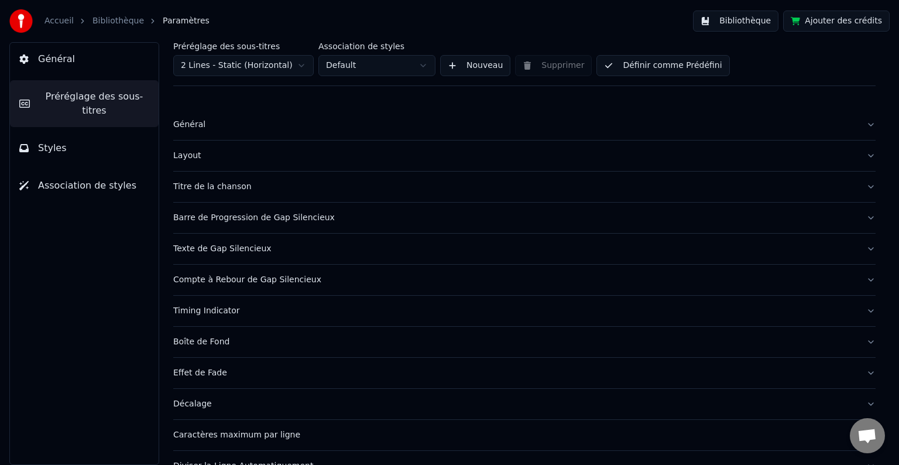
click at [304, 310] on div "Timing Indicator" at bounding box center [514, 311] width 683 height 12
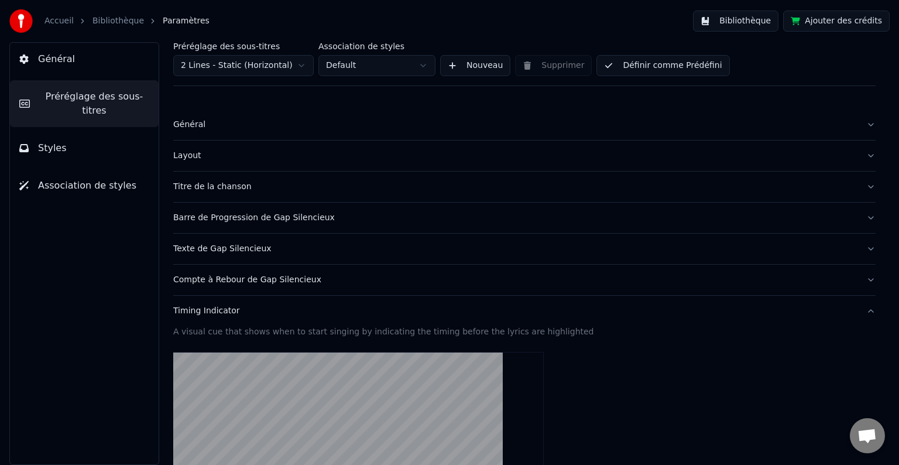
click at [304, 310] on div "Timing Indicator" at bounding box center [514, 311] width 683 height 12
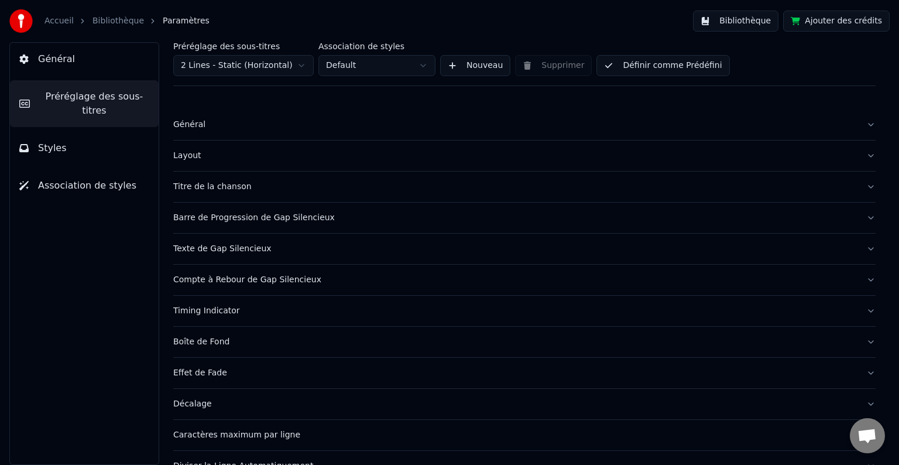
click at [331, 378] on button "Effet de Fade" at bounding box center [524, 372] width 702 height 30
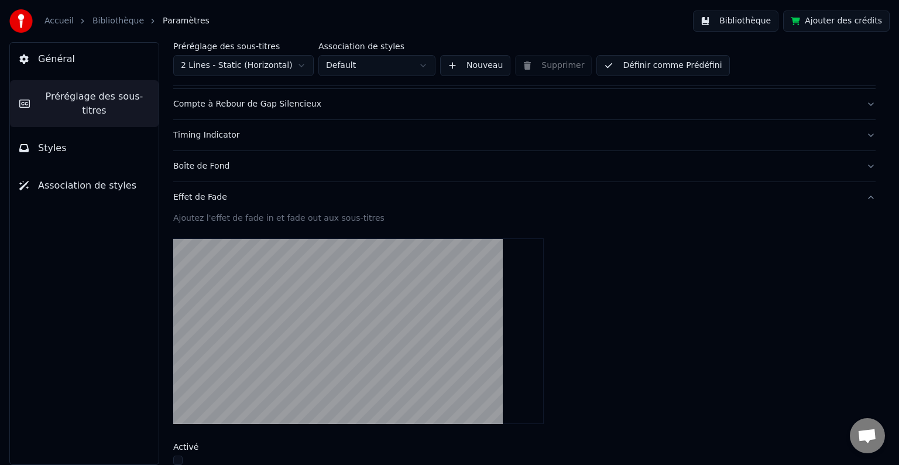
scroll to position [293, 0]
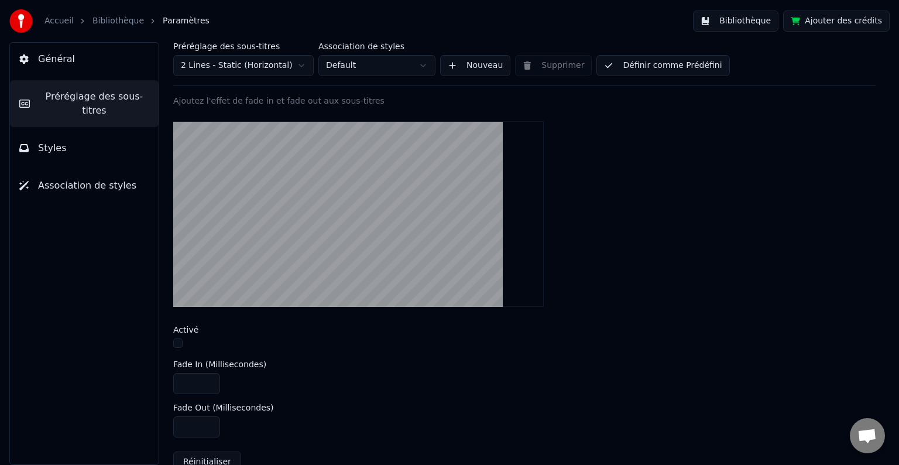
click at [180, 343] on button "button" at bounding box center [177, 342] width 9 height 9
click at [181, 341] on button "button" at bounding box center [177, 342] width 9 height 9
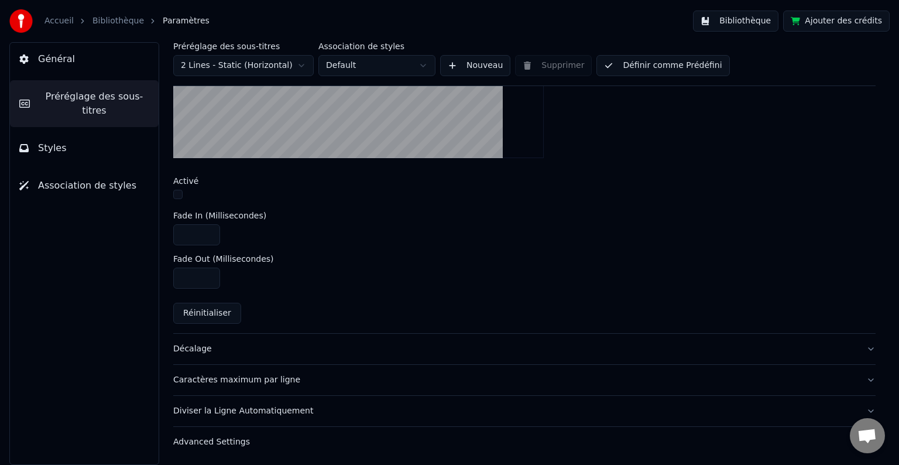
click at [243, 346] on div "Décalage" at bounding box center [514, 349] width 683 height 12
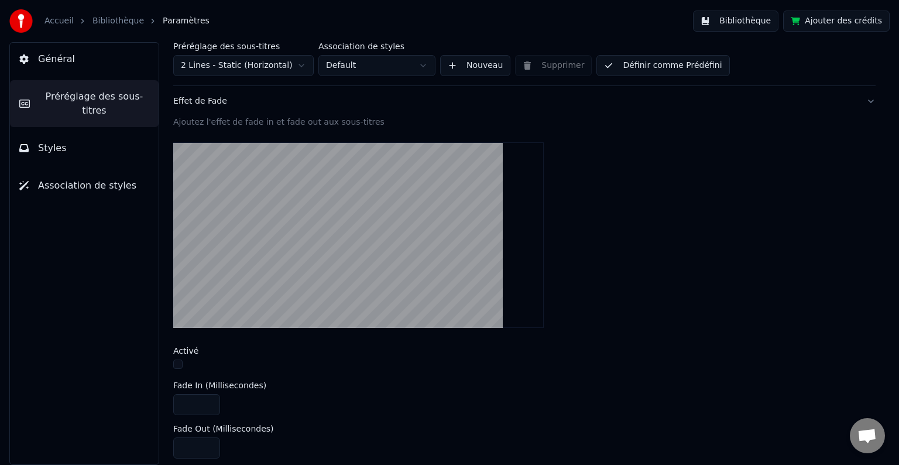
scroll to position [193, 0]
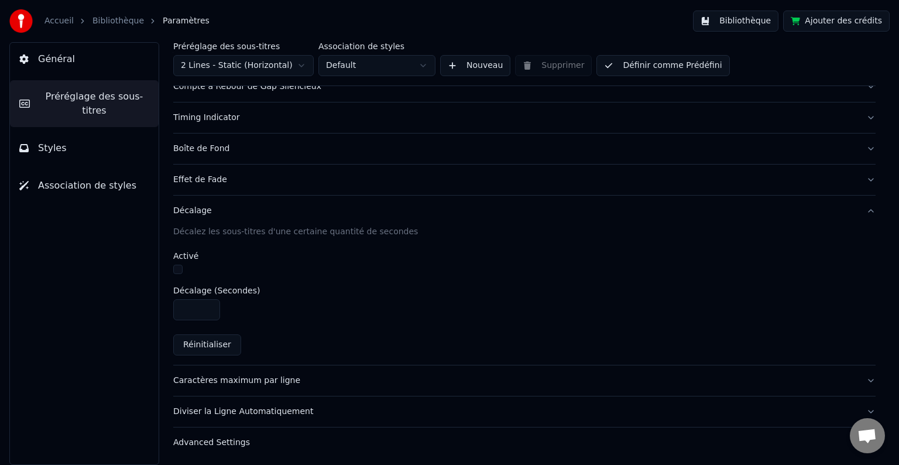
click at [328, 380] on div "Caractères maximum par ligne" at bounding box center [514, 380] width 683 height 12
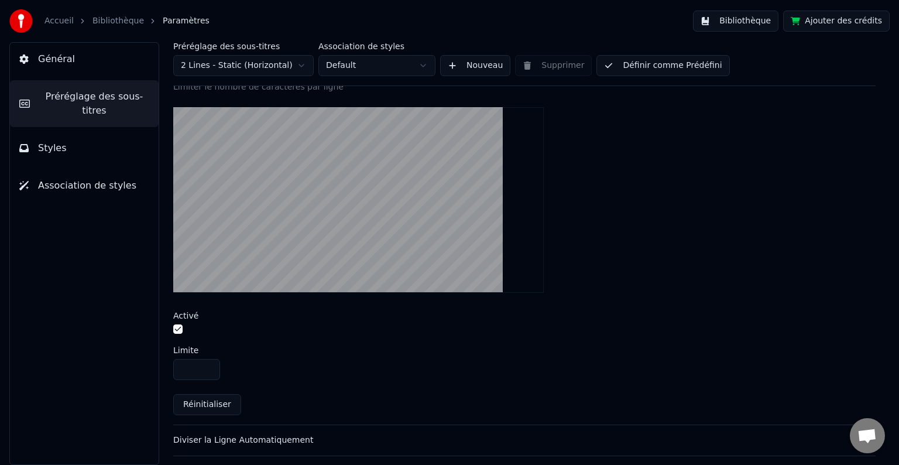
scroll to position [398, 0]
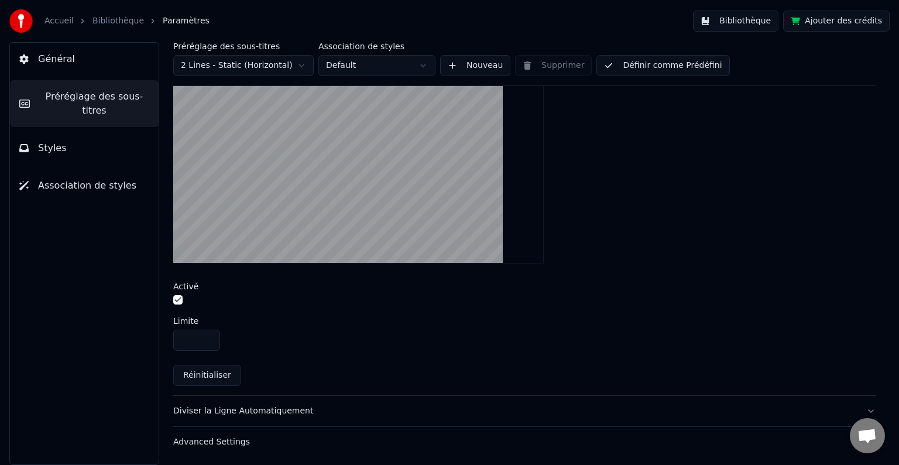
click at [325, 405] on div "Diviser la Ligne Automatiquement" at bounding box center [514, 411] width 683 height 12
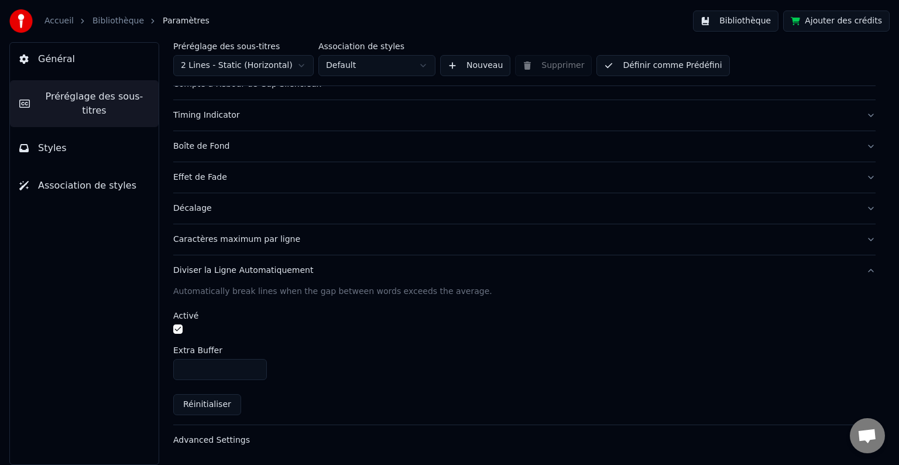
scroll to position [193, 0]
click at [288, 436] on div "Advanced Settings" at bounding box center [514, 442] width 683 height 12
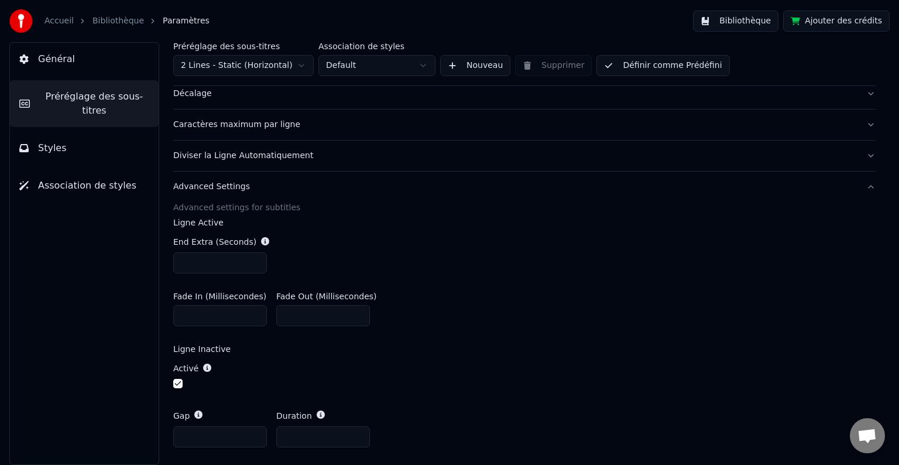
scroll to position [397, 0]
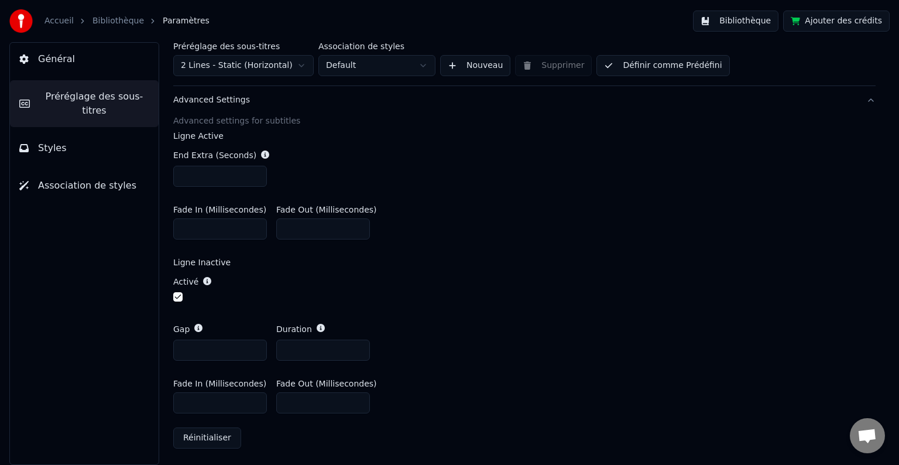
click at [119, 133] on button "Styles" at bounding box center [84, 148] width 149 height 33
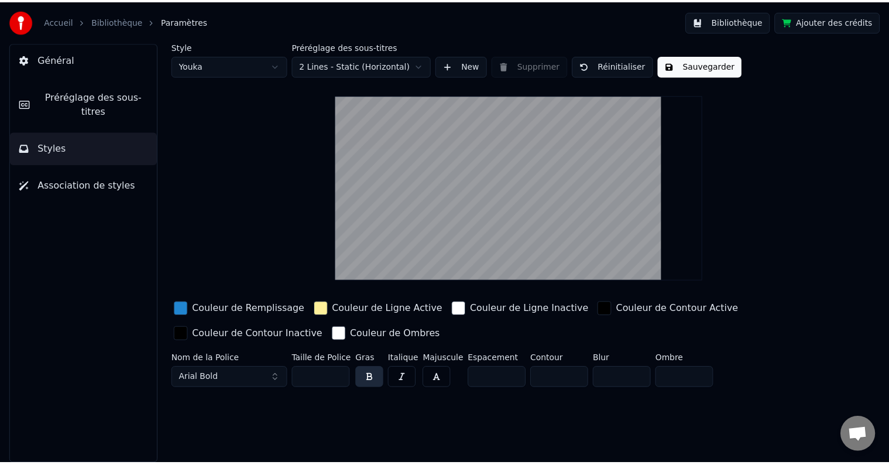
scroll to position [0, 0]
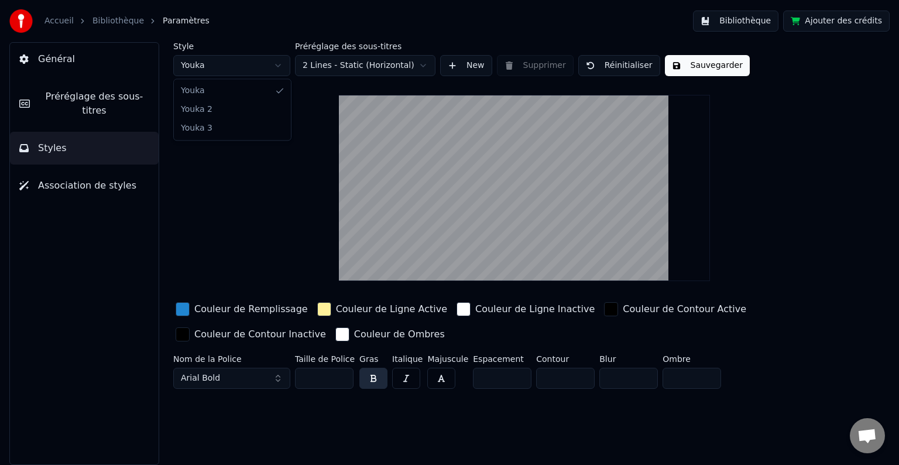
click at [231, 71] on html "Accueil Bibliothèque Paramètres Bibliothèque Ajouter des crédits Général Prérég…" at bounding box center [449, 232] width 899 height 465
click at [228, 68] on html "Accueil Bibliothèque Paramètres Bibliothèque Ajouter des crédits Général Prérég…" at bounding box center [449, 232] width 899 height 465
click at [222, 74] on html "Accueil Bibliothèque Paramètres Bibliothèque Ajouter des crédits Général Prérég…" at bounding box center [449, 232] width 899 height 465
click at [101, 178] on span "Association de styles" at bounding box center [87, 185] width 98 height 14
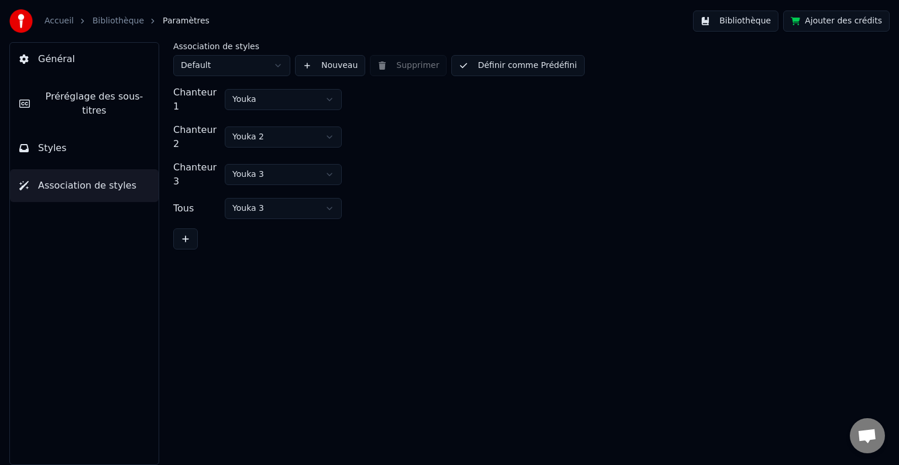
click at [72, 66] on button "Général" at bounding box center [84, 59] width 149 height 33
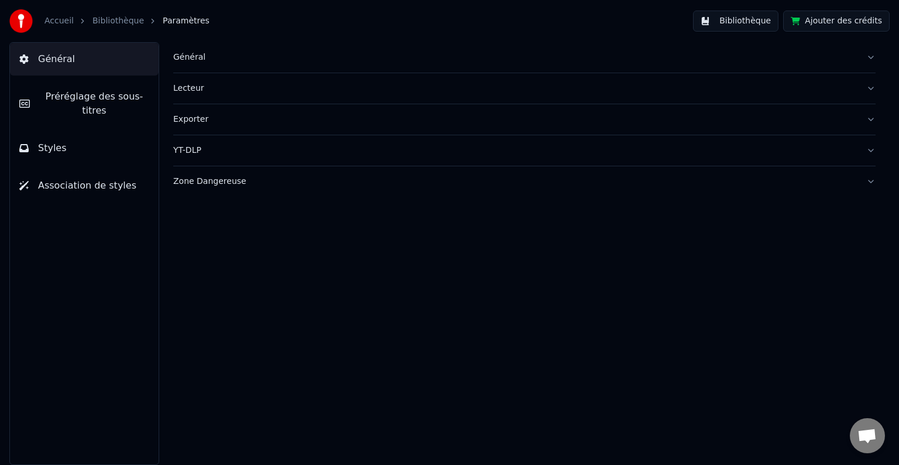
click at [224, 87] on div "Lecteur" at bounding box center [514, 88] width 683 height 12
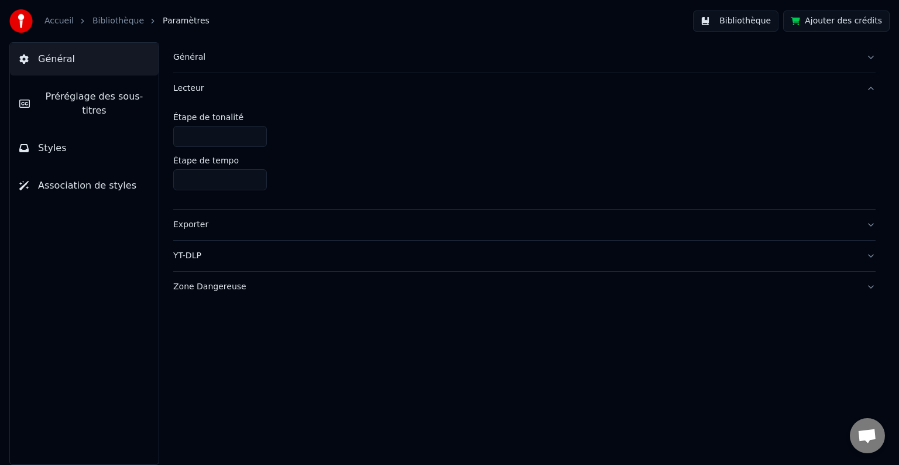
click at [281, 229] on div "Exporter" at bounding box center [514, 225] width 683 height 12
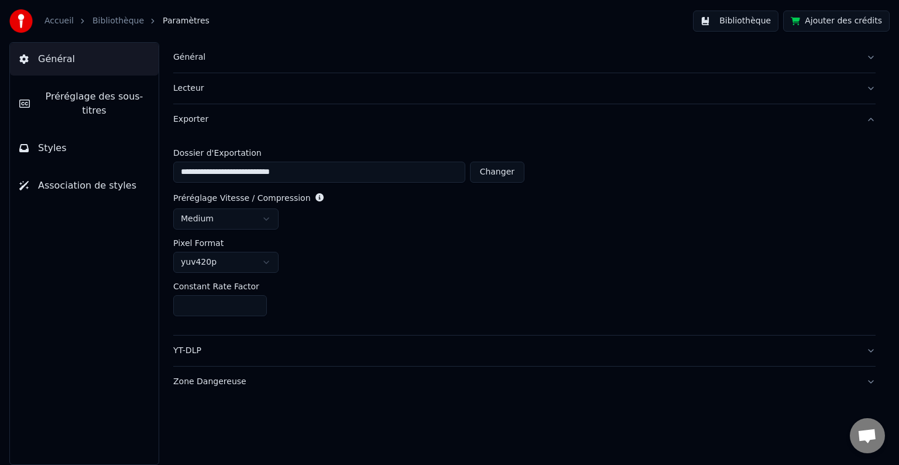
click at [274, 61] on div "Général" at bounding box center [514, 57] width 683 height 12
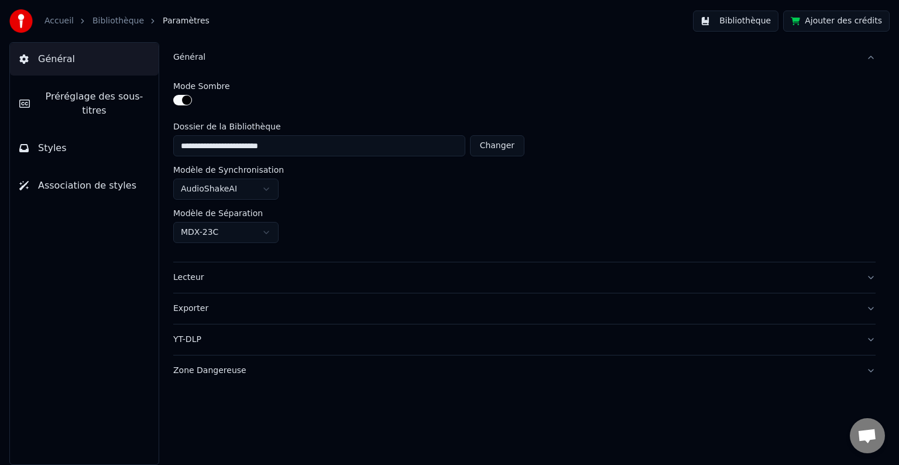
click at [733, 17] on button "Bibliothèque" at bounding box center [735, 21] width 85 height 21
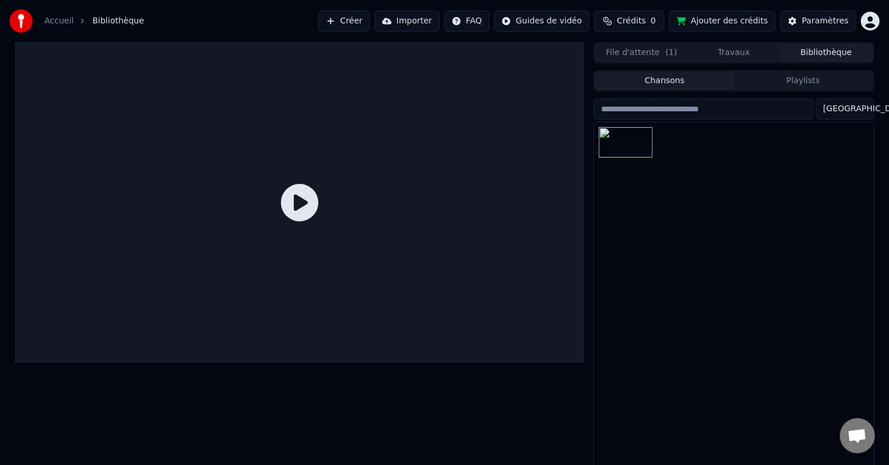
click at [311, 200] on icon at bounding box center [299, 202] width 37 height 37
click at [630, 136] on img at bounding box center [626, 142] width 54 height 30
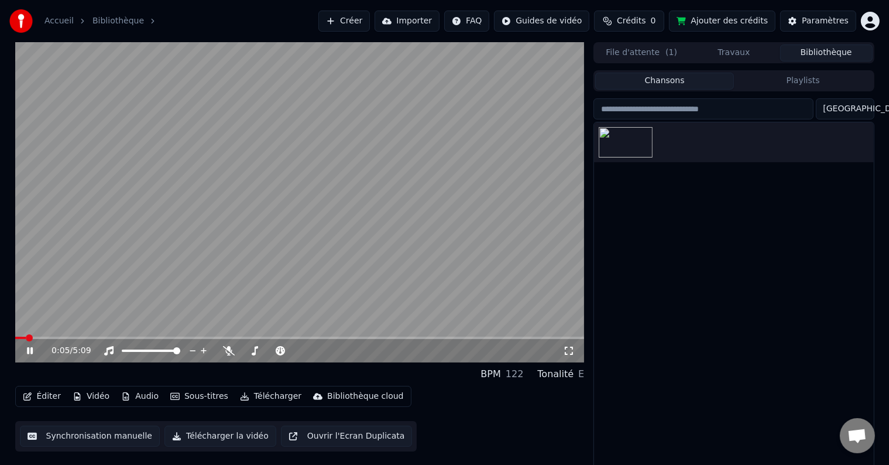
click at [26, 349] on icon at bounding box center [38, 350] width 27 height 9
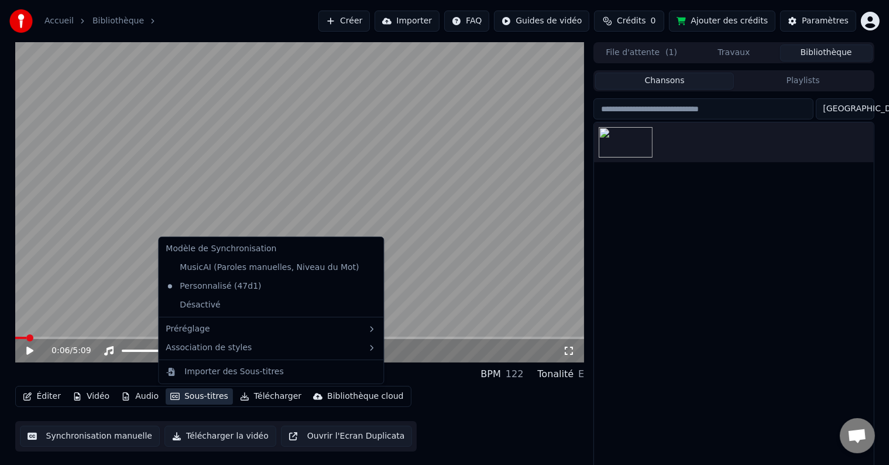
click at [185, 394] on button "Sous-titres" at bounding box center [199, 396] width 67 height 16
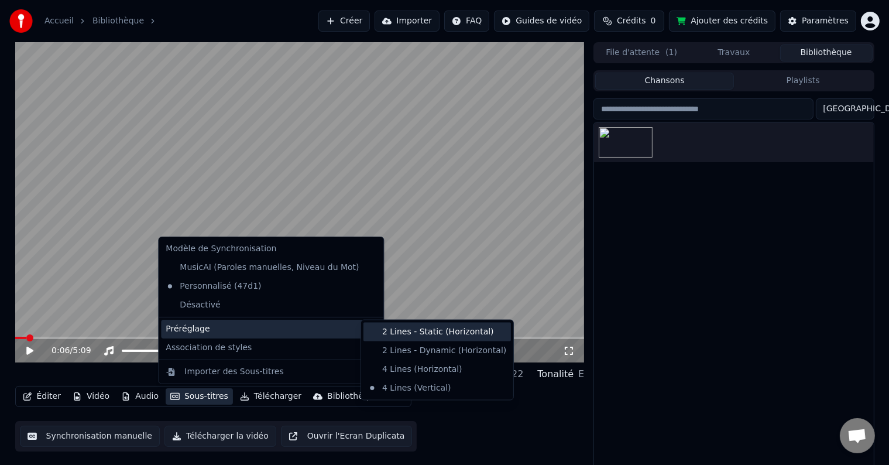
click at [423, 330] on div "2 Lines - Static (Horizontal)" at bounding box center [436, 331] width 147 height 19
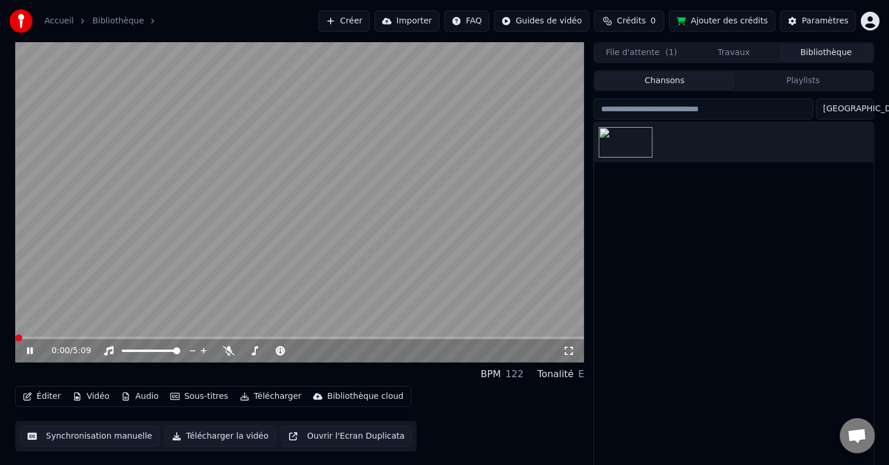
click at [15, 341] on span at bounding box center [18, 337] width 7 height 7
click at [26, 353] on icon at bounding box center [38, 350] width 27 height 9
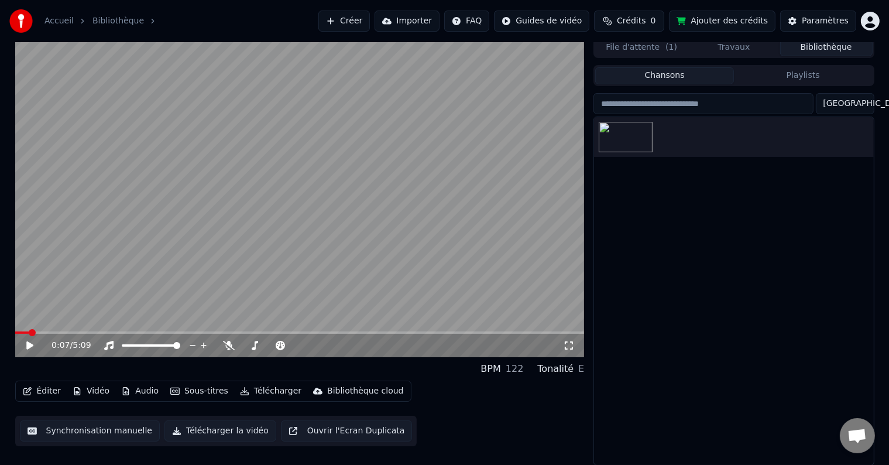
click at [254, 389] on button "Télécharger" at bounding box center [270, 391] width 71 height 16
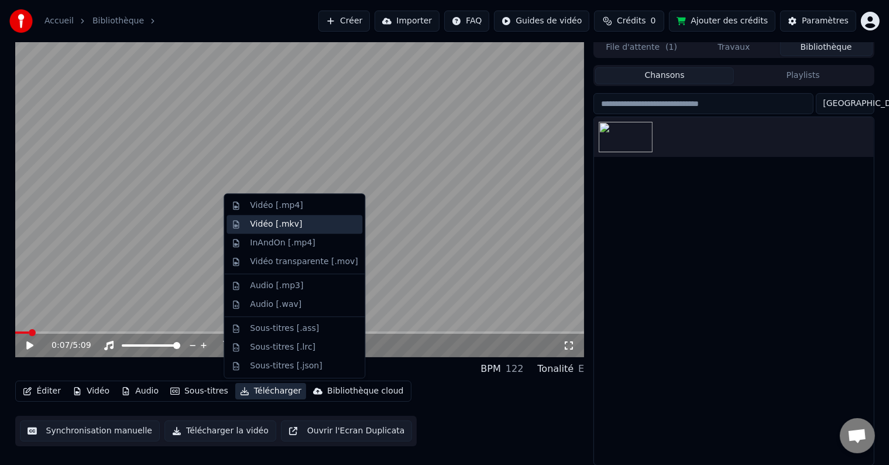
click at [284, 229] on div "Vidéo [.mkv]" at bounding box center [276, 224] width 52 height 12
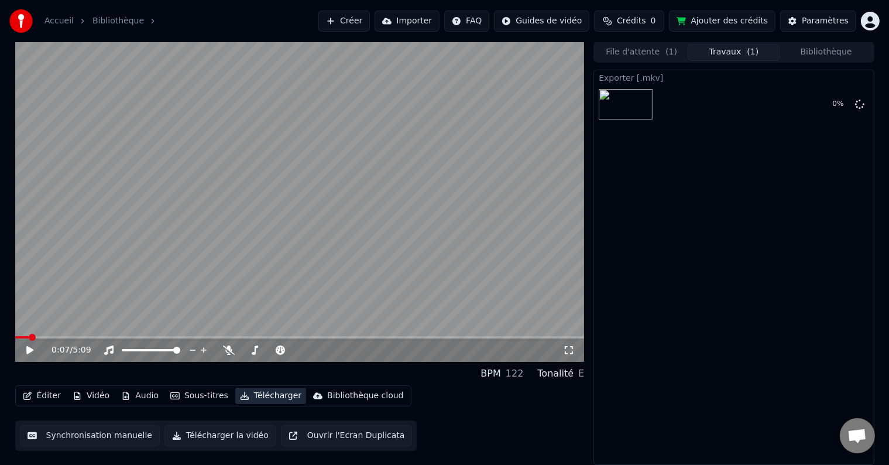
scroll to position [0, 0]
click at [830, 103] on button "Afficher" at bounding box center [823, 104] width 51 height 21
click at [59, 397] on button "Éditer" at bounding box center [41, 396] width 47 height 16
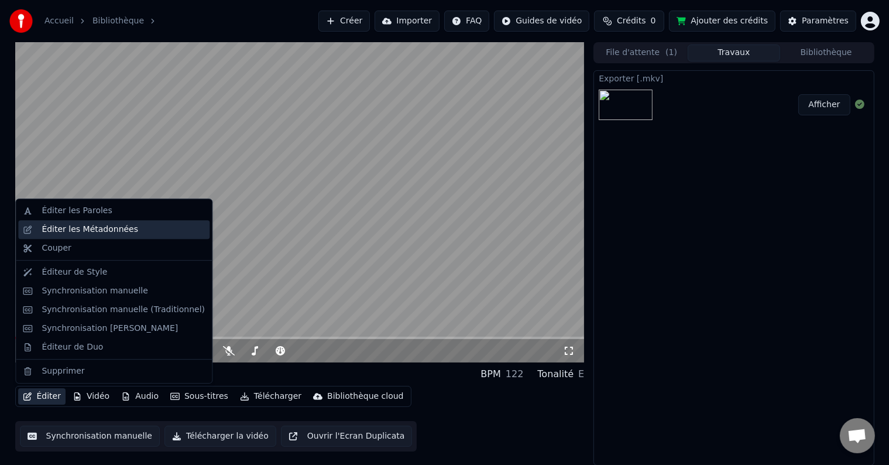
click at [95, 222] on div "Éditer les Métadonnées" at bounding box center [113, 229] width 191 height 19
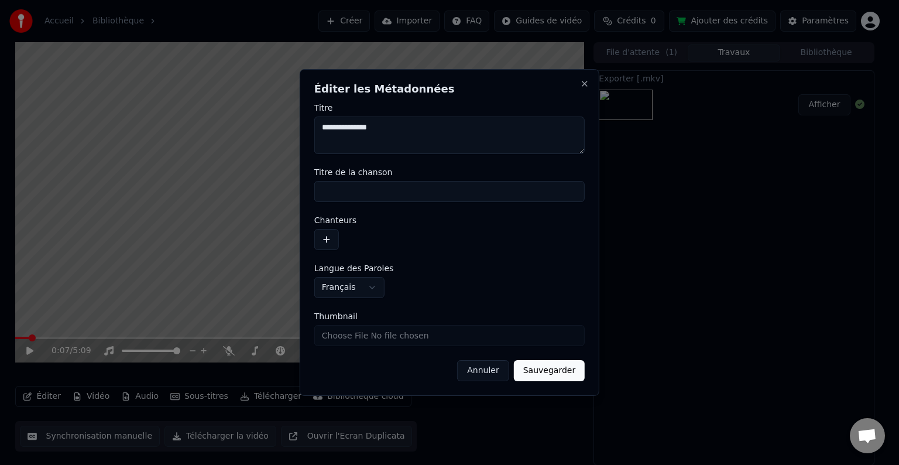
type textarea "**********"
click at [560, 377] on button "Sauvegarder" at bounding box center [549, 370] width 71 height 21
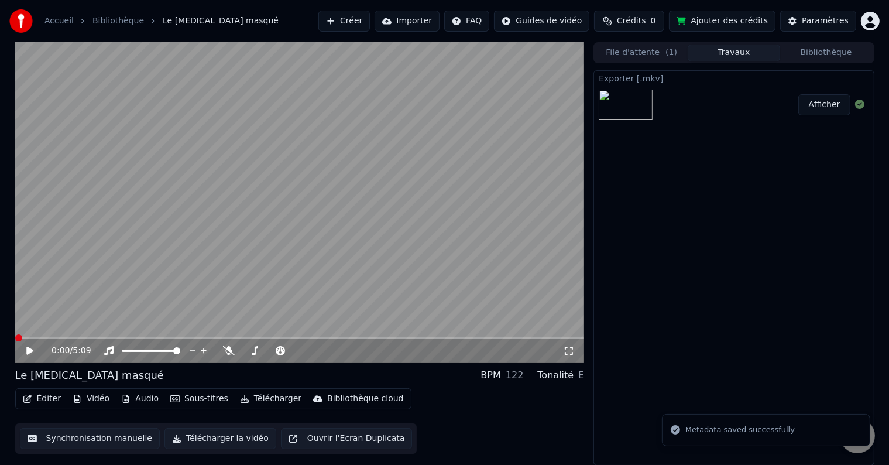
click at [26, 351] on icon at bounding box center [38, 350] width 27 height 9
drag, startPoint x: 35, startPoint y: 333, endPoint x: 0, endPoint y: 333, distance: 34.5
click at [0, 333] on div "0:09 / 5:09 Le [MEDICAL_DATA] masqué BPM 122 Tonalité E Éditer Vidéo Audio Sous…" at bounding box center [444, 253] width 889 height 423
click at [15, 336] on span at bounding box center [18, 337] width 7 height 7
click at [15, 338] on span at bounding box center [18, 337] width 7 height 7
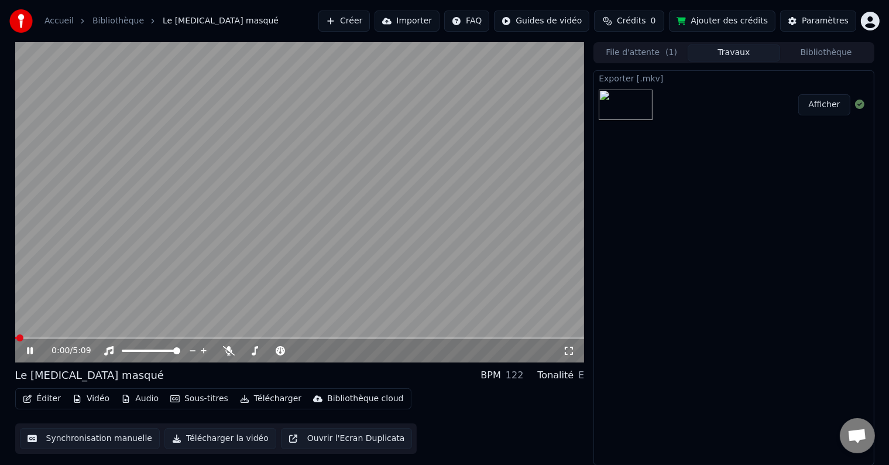
click at [32, 349] on icon at bounding box center [30, 350] width 6 height 7
click at [251, 397] on button "Télécharger" at bounding box center [270, 398] width 71 height 16
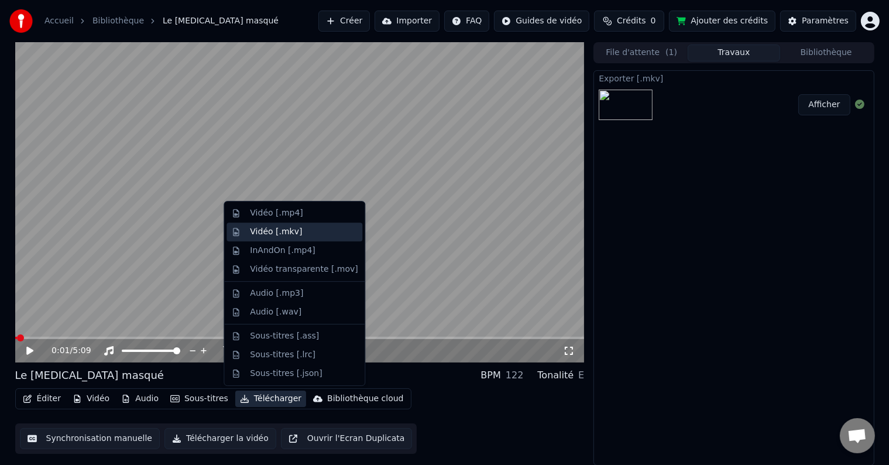
click at [285, 232] on div "Vidéo [.mkv]" at bounding box center [276, 232] width 52 height 12
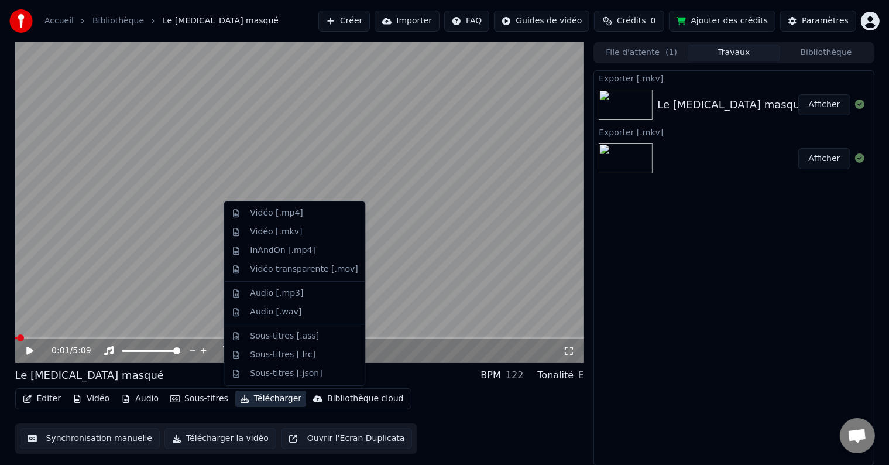
click at [274, 394] on button "Télécharger" at bounding box center [270, 398] width 71 height 16
click at [288, 218] on div "Vidéo [.mp4]" at bounding box center [276, 213] width 53 height 12
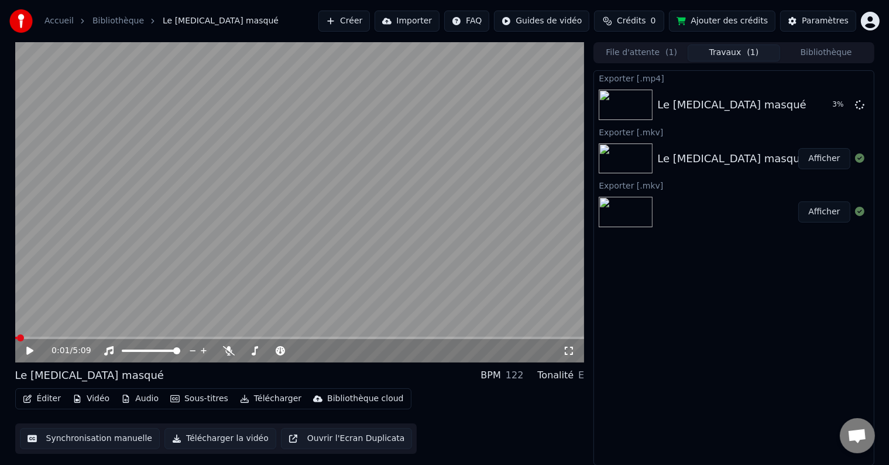
click at [42, 401] on button "Éditer" at bounding box center [41, 398] width 47 height 16
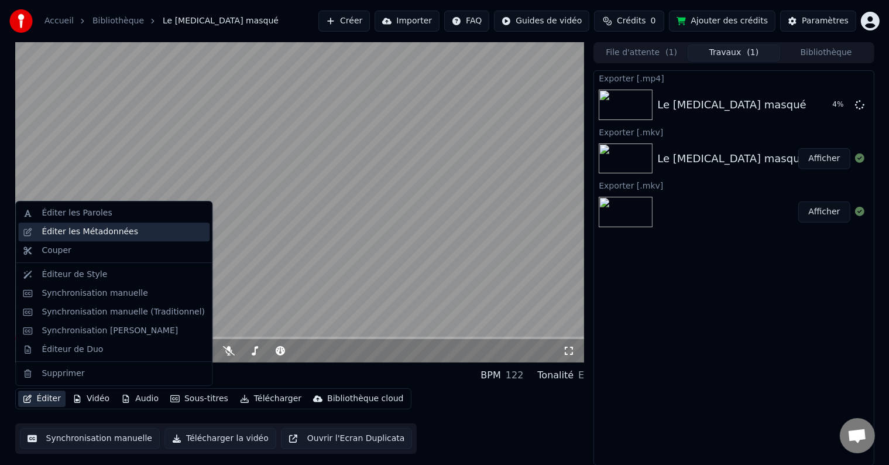
click at [80, 230] on div "Éditer les Métadonnées" at bounding box center [90, 232] width 97 height 12
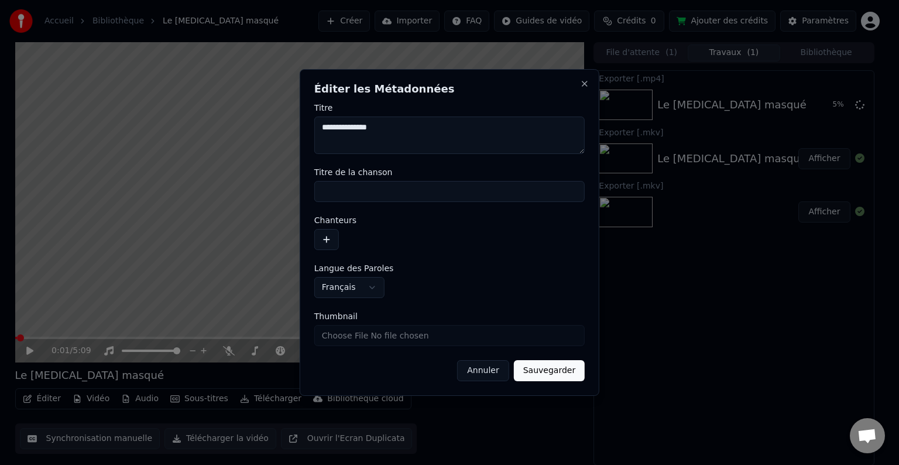
click at [405, 136] on textarea "**********" at bounding box center [449, 134] width 270 height 37
type textarea "**********"
click at [549, 368] on button "Sauvegarder" at bounding box center [549, 370] width 71 height 21
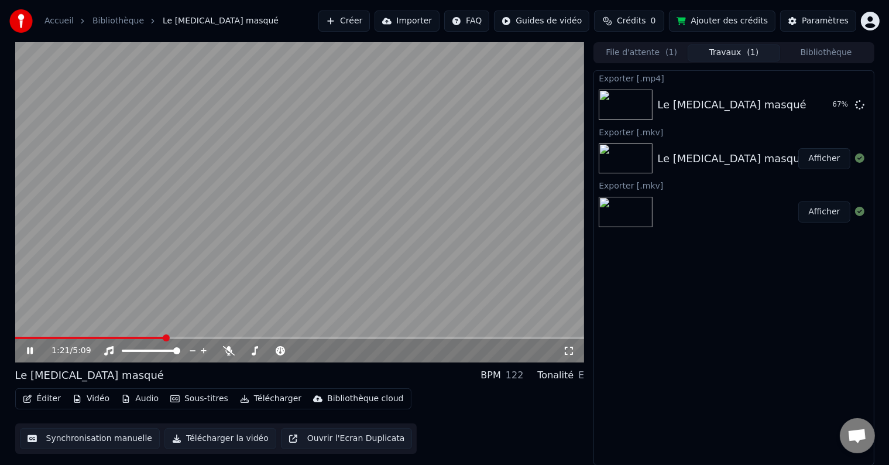
click at [30, 350] on icon at bounding box center [30, 350] width 6 height 7
click at [821, 122] on div "Le [MEDICAL_DATA] masqué Afficher" at bounding box center [733, 105] width 279 height 40
click at [829, 108] on button "Afficher" at bounding box center [823, 104] width 51 height 21
